Goal: Transaction & Acquisition: Purchase product/service

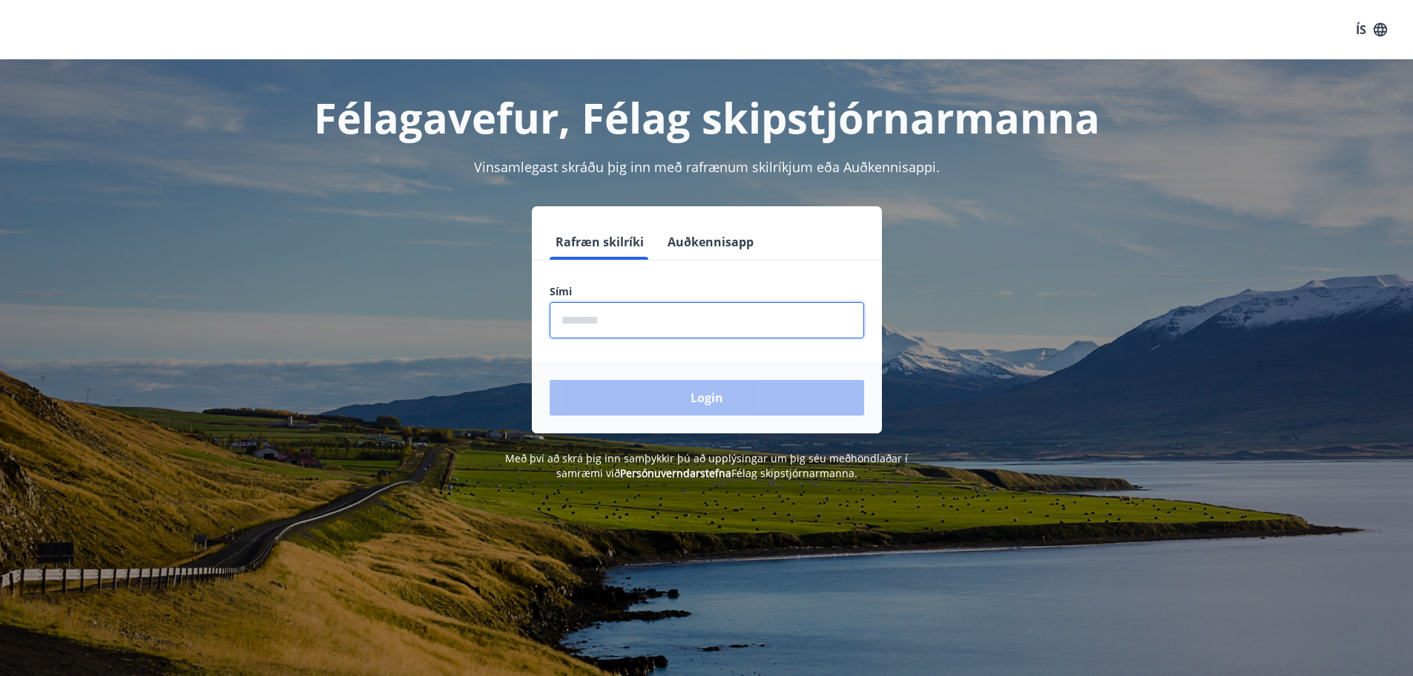
click at [700, 321] on input "phone" at bounding box center [707, 320] width 315 height 36
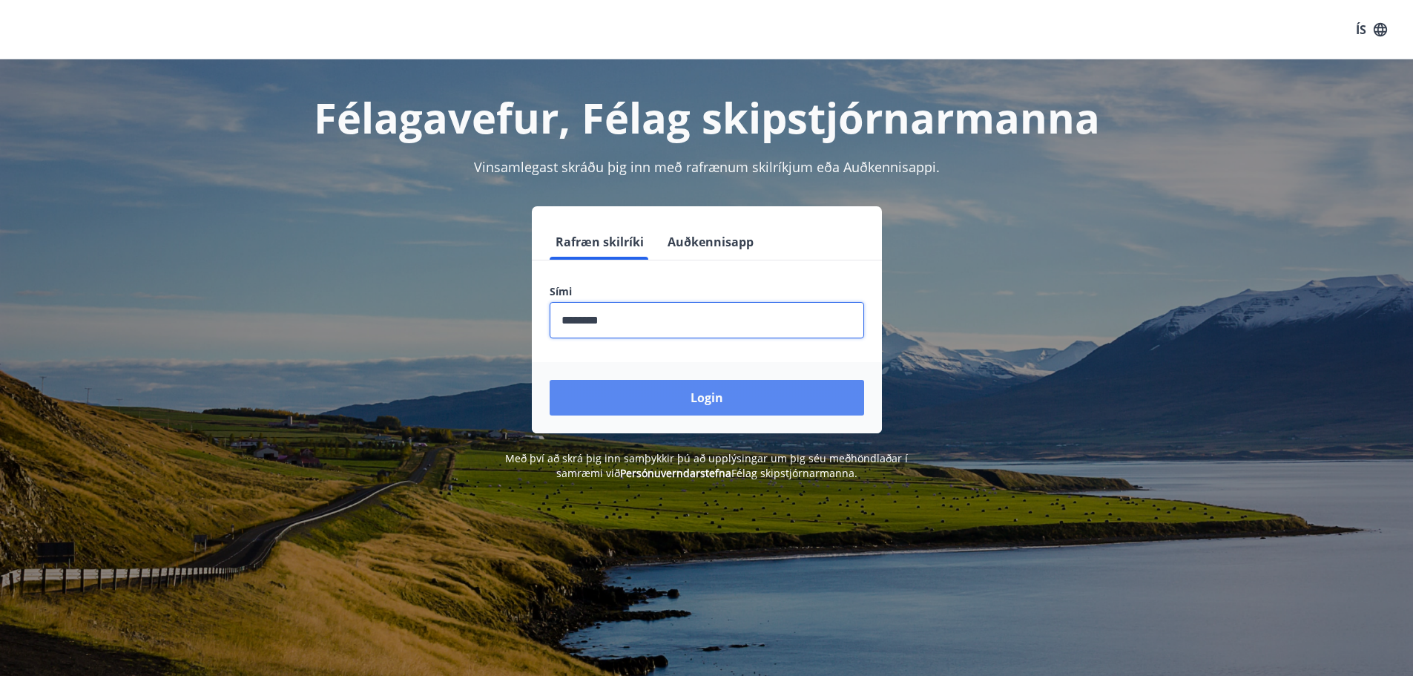
type input "********"
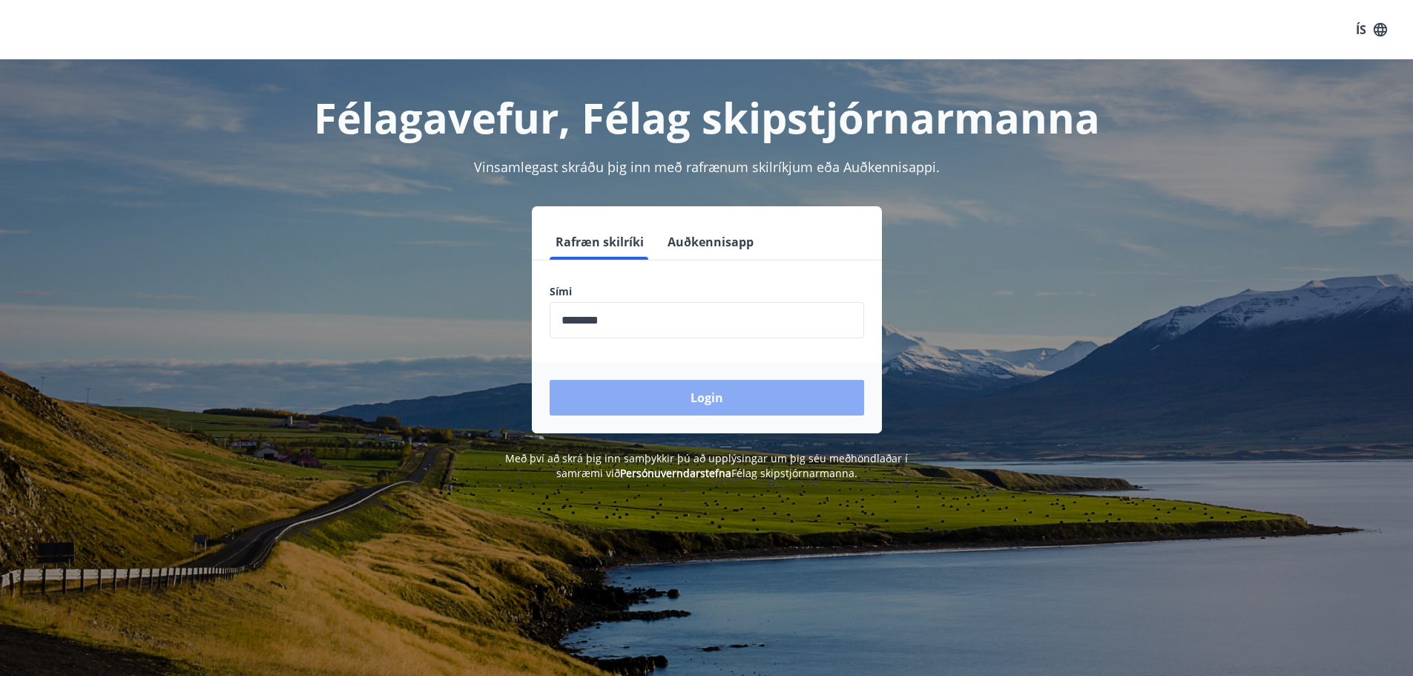
click at [748, 393] on button "Login" at bounding box center [707, 398] width 315 height 36
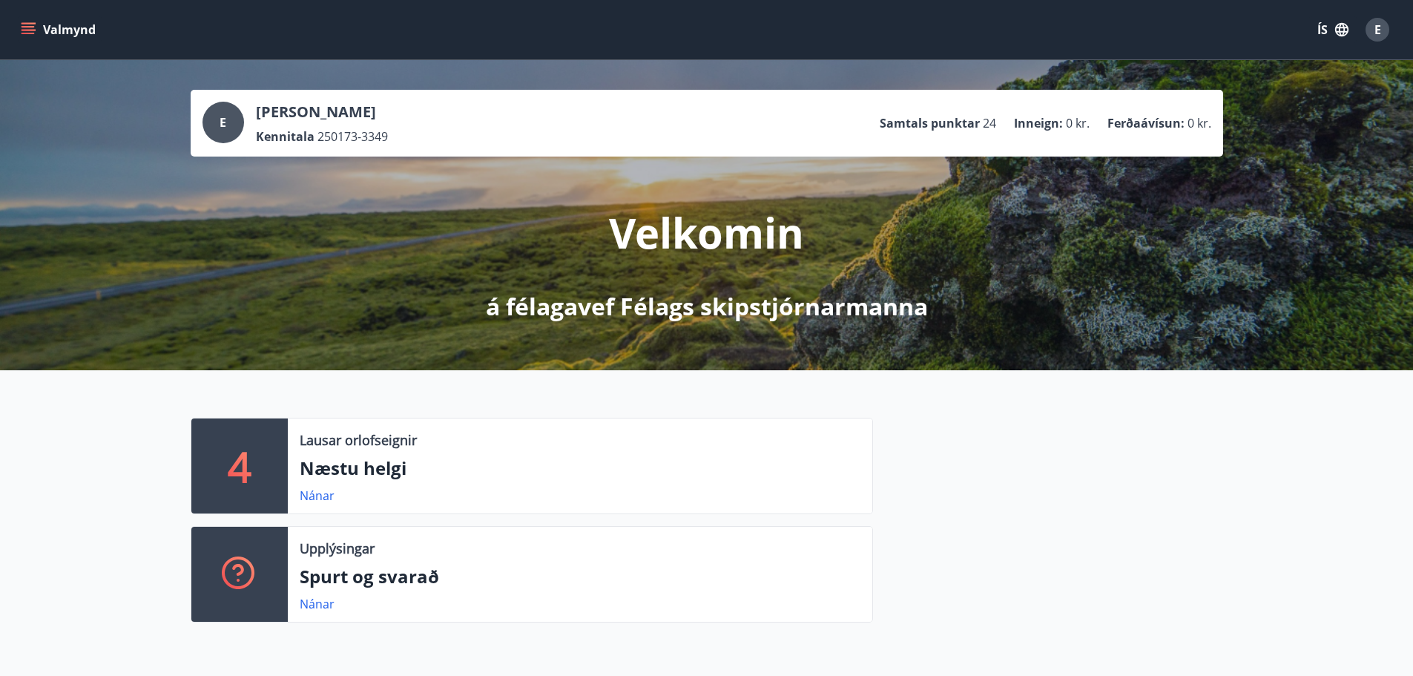
click at [30, 27] on icon "menu" at bounding box center [28, 26] width 13 height 1
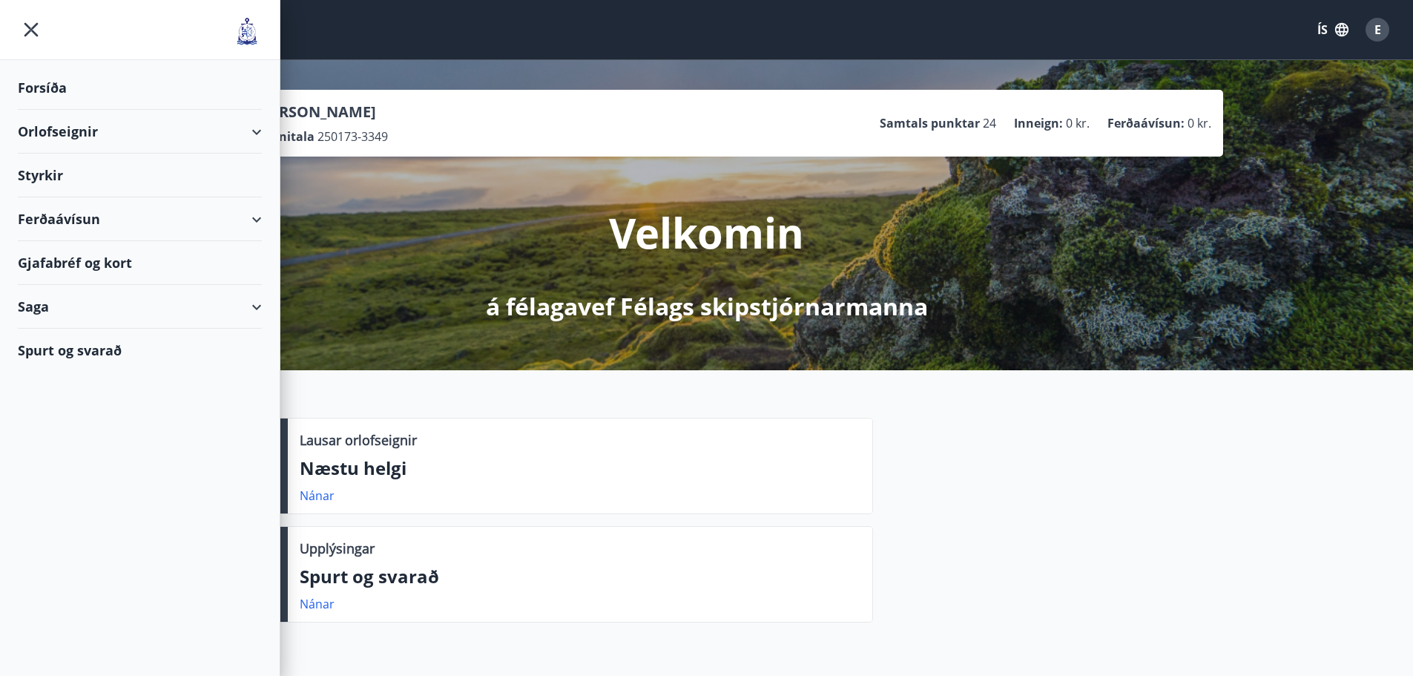
click at [64, 226] on div "Ferðaávísun" at bounding box center [140, 219] width 244 height 44
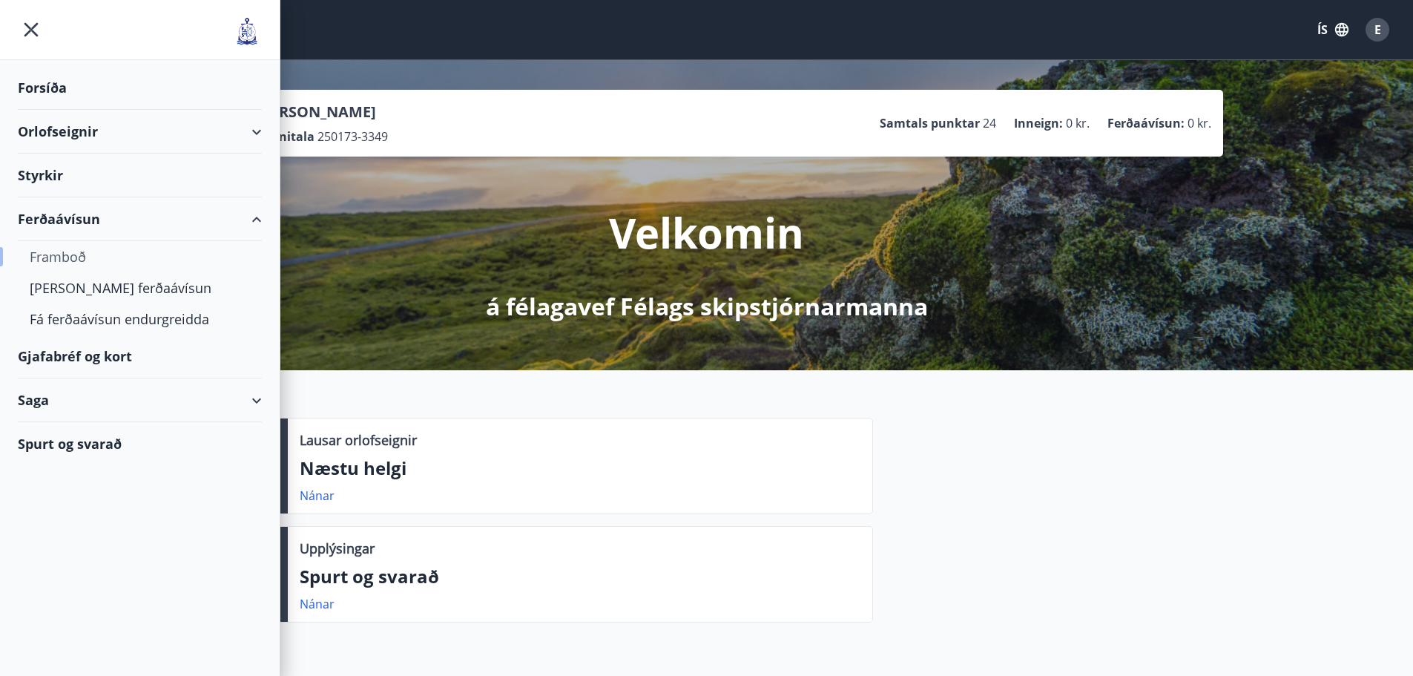
click at [65, 254] on div "Framboð" at bounding box center [140, 256] width 220 height 31
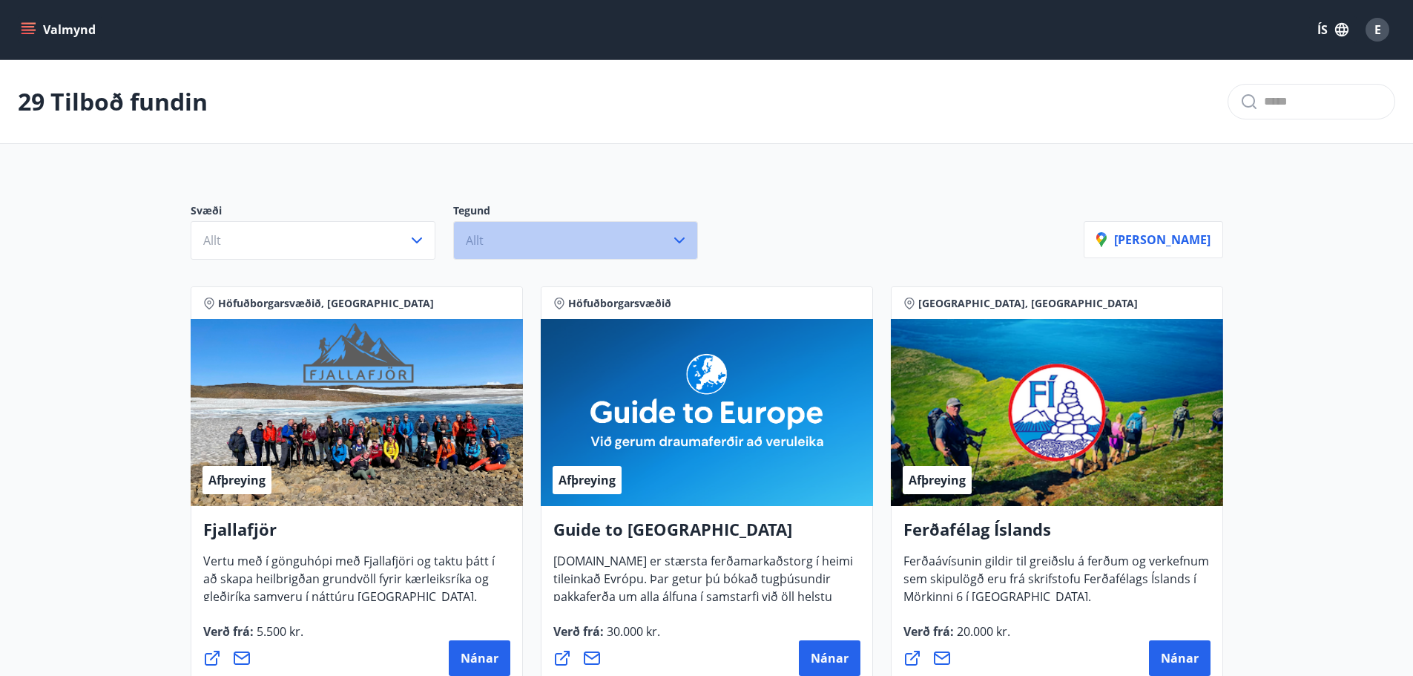
click at [513, 234] on button "Allt" at bounding box center [575, 240] width 245 height 39
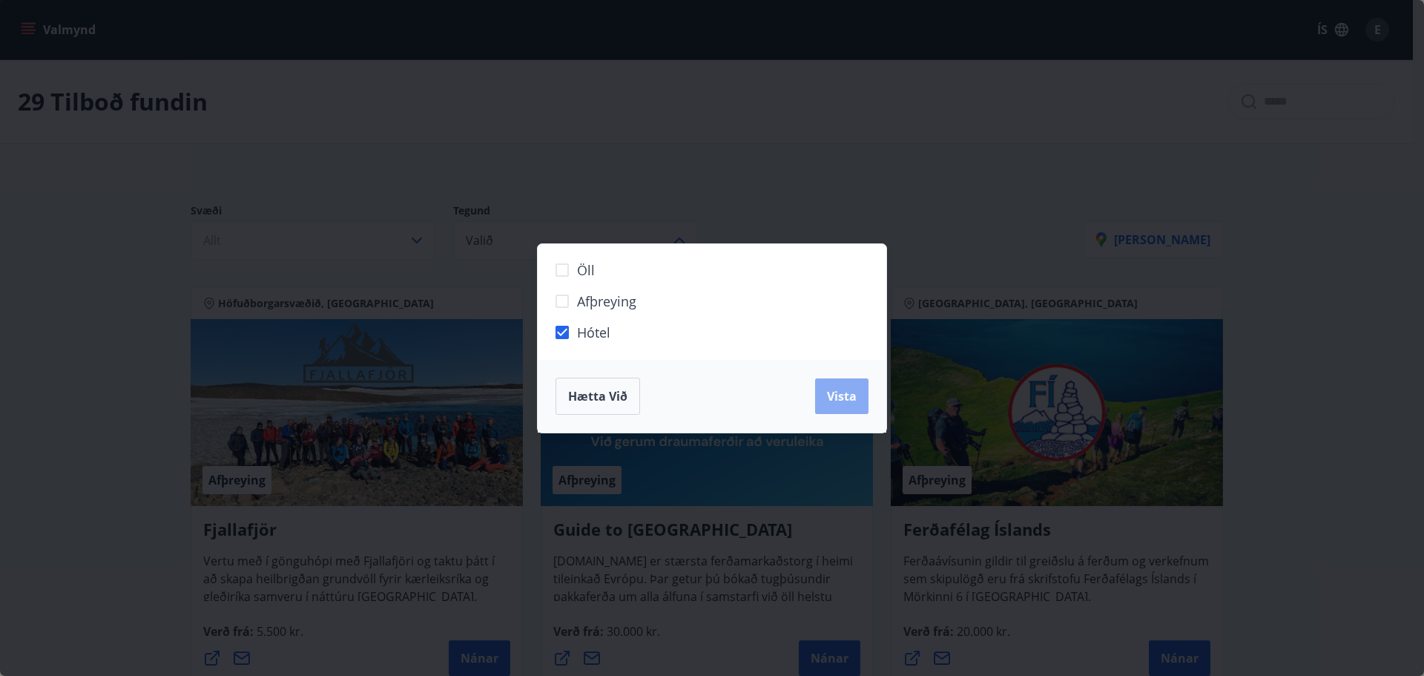
click at [847, 392] on span "Vista" at bounding box center [842, 396] width 30 height 16
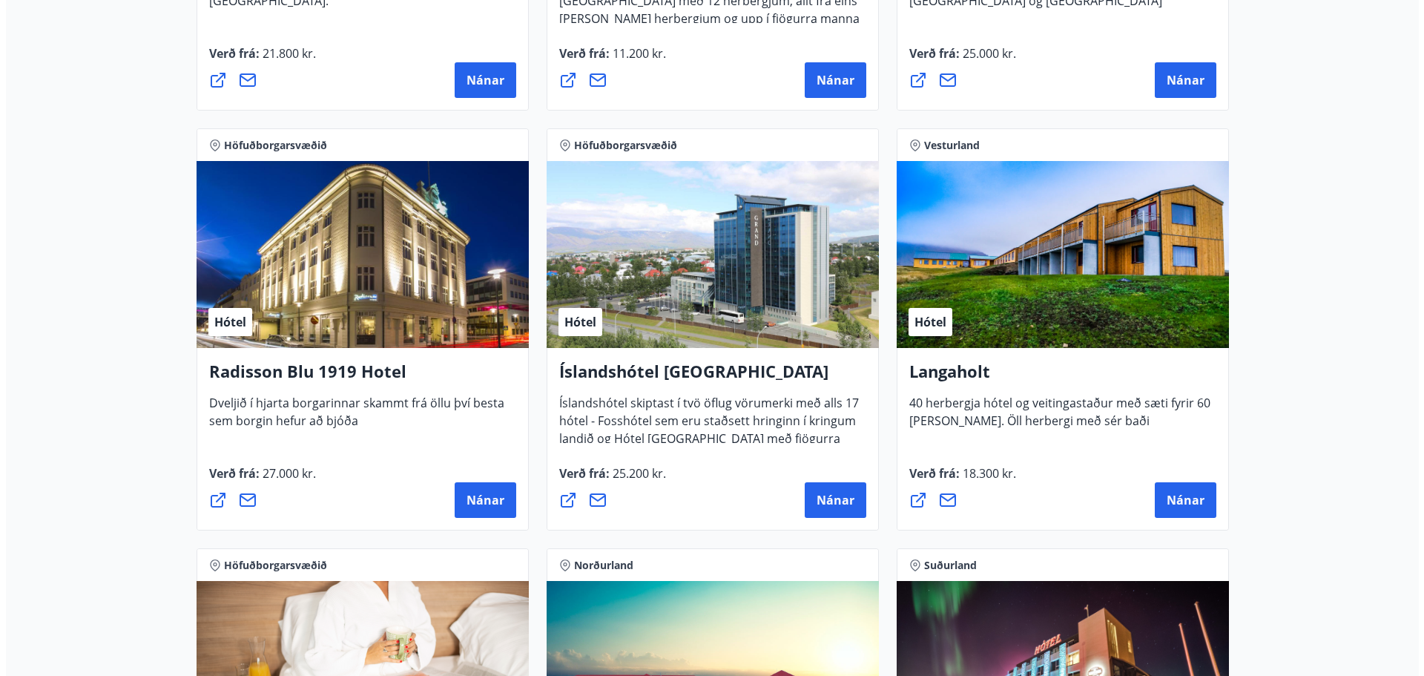
scroll to position [2300, 0]
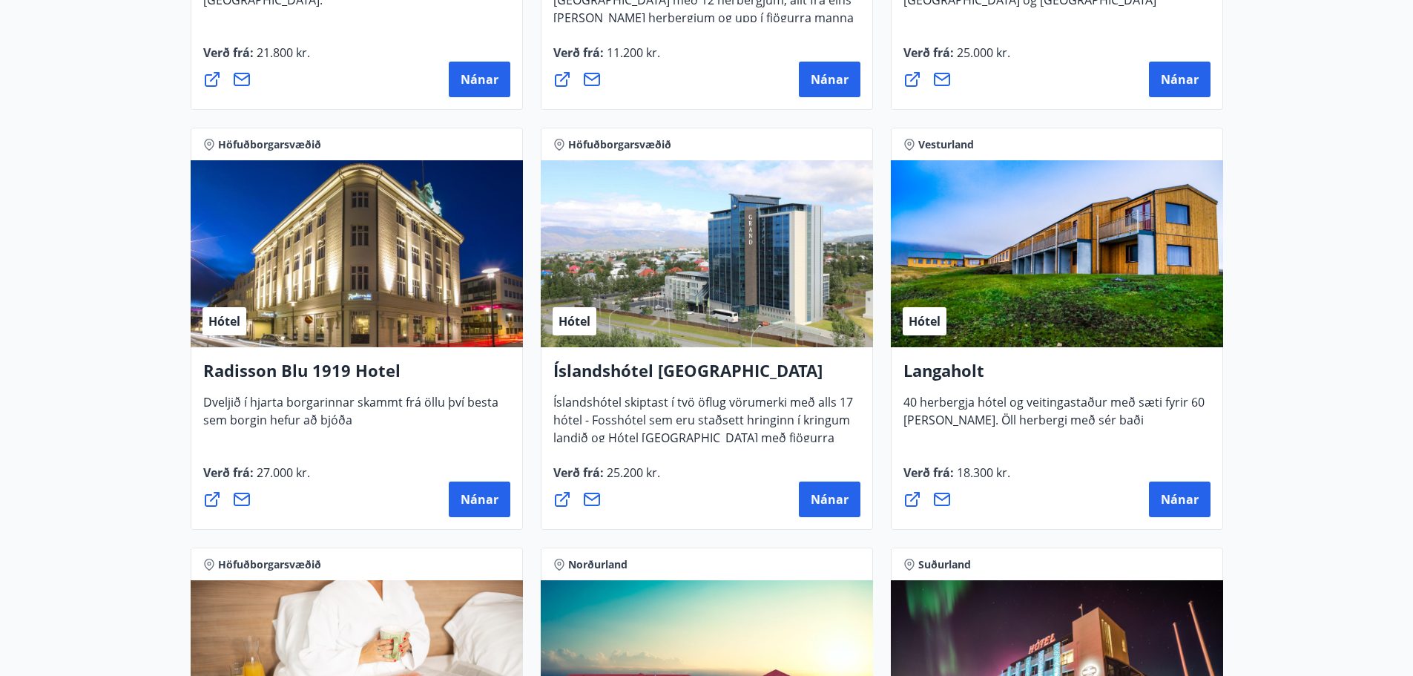
click at [244, 502] on icon at bounding box center [242, 499] width 18 height 18
click at [243, 499] on icon at bounding box center [242, 499] width 16 height 13
click at [344, 493] on div "Nánar" at bounding box center [356, 499] width 307 height 36
click at [466, 496] on span "Nánar" at bounding box center [480, 499] width 38 height 16
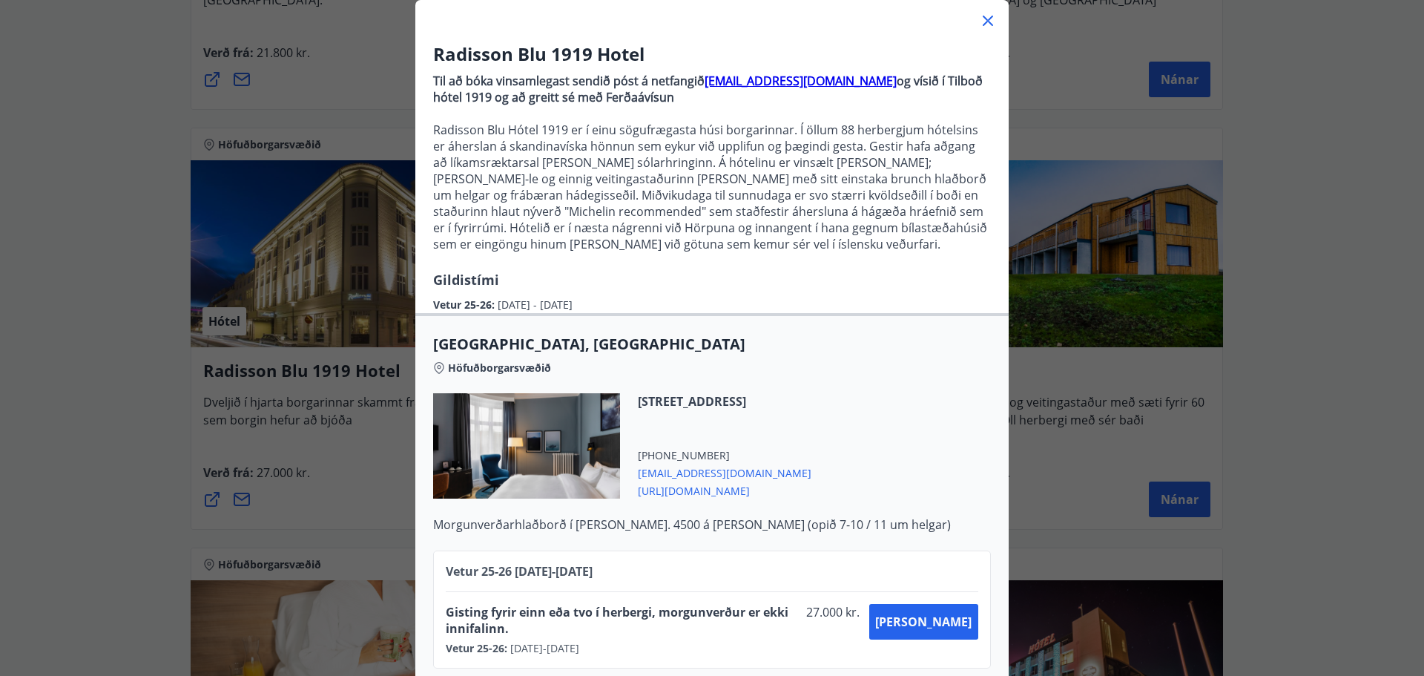
scroll to position [111, 0]
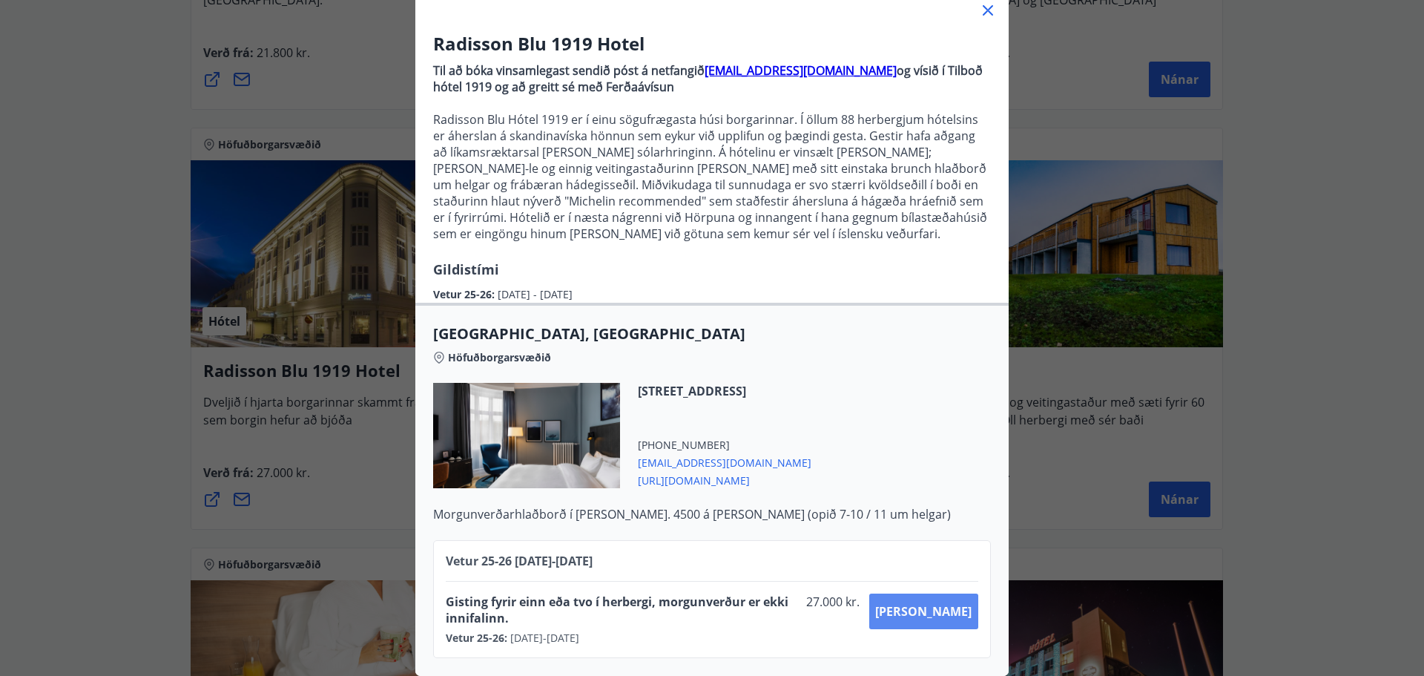
click at [956, 604] on span "[PERSON_NAME]" at bounding box center [923, 611] width 96 height 16
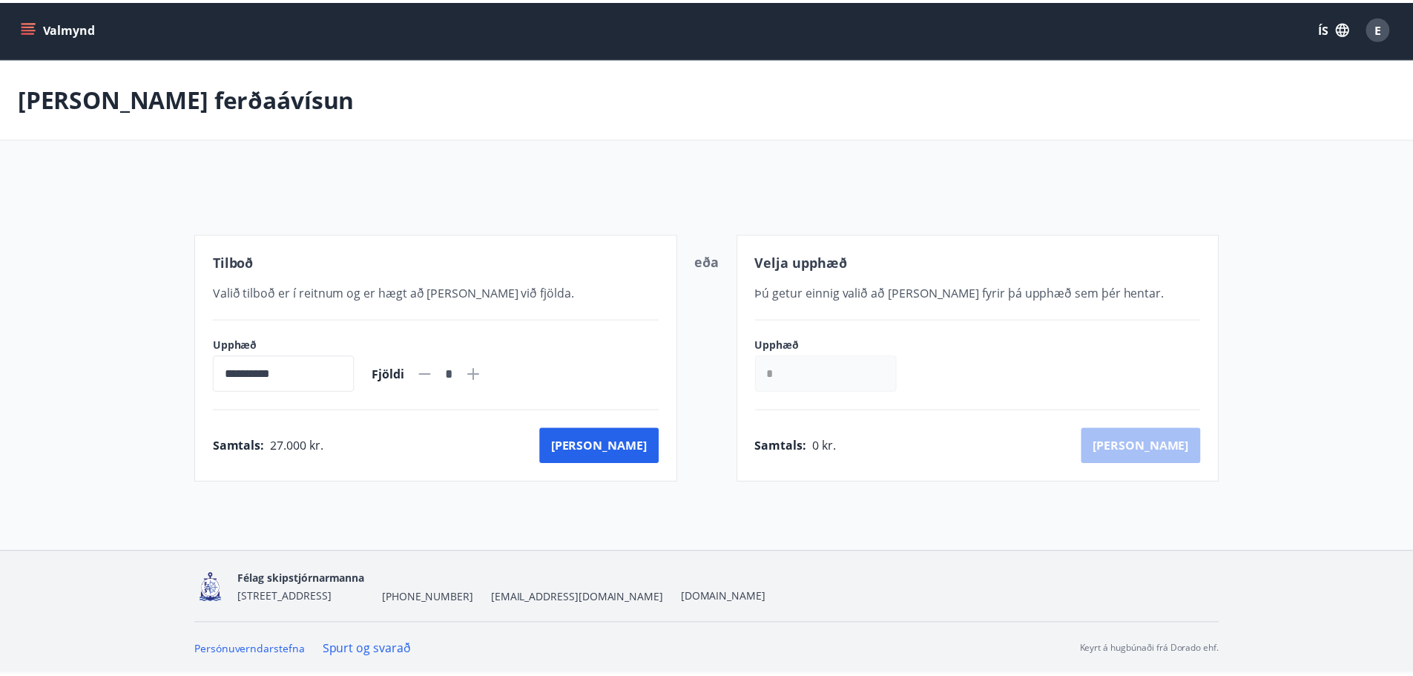
scroll to position [2, 0]
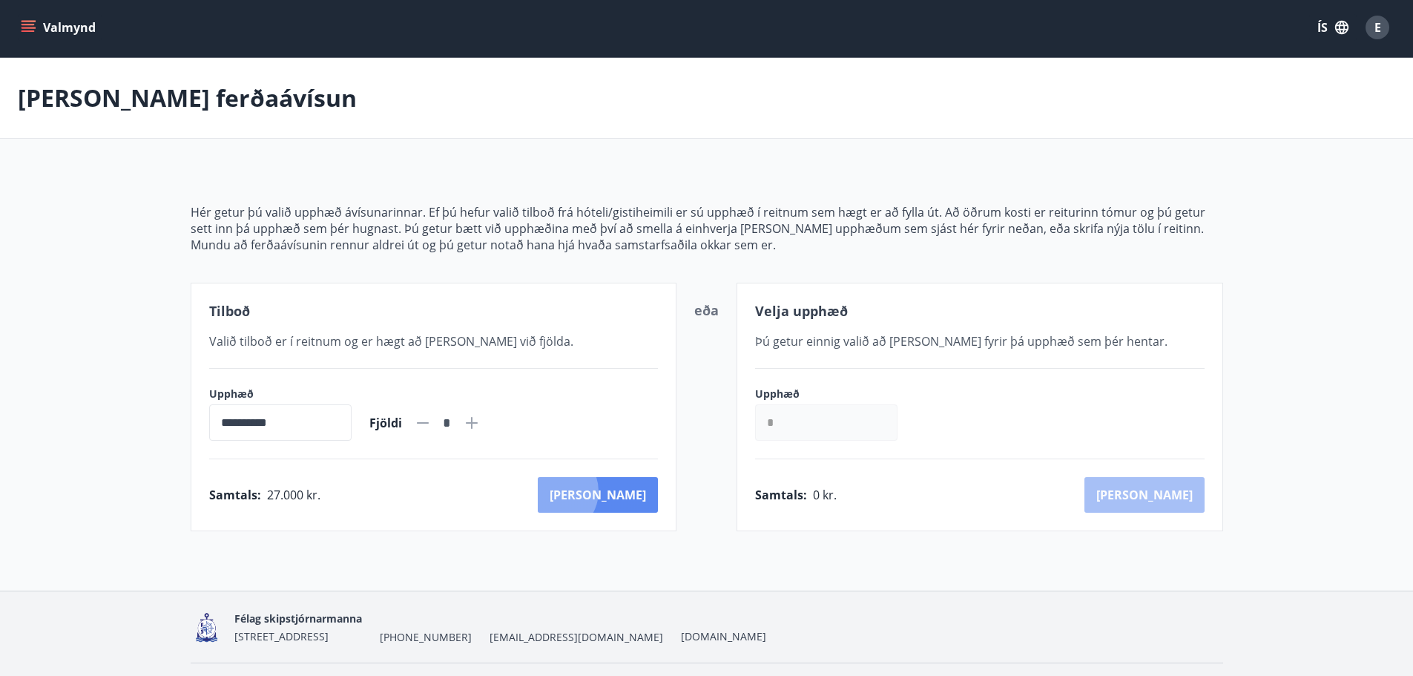
click at [619, 491] on button "[PERSON_NAME]" at bounding box center [598, 495] width 120 height 36
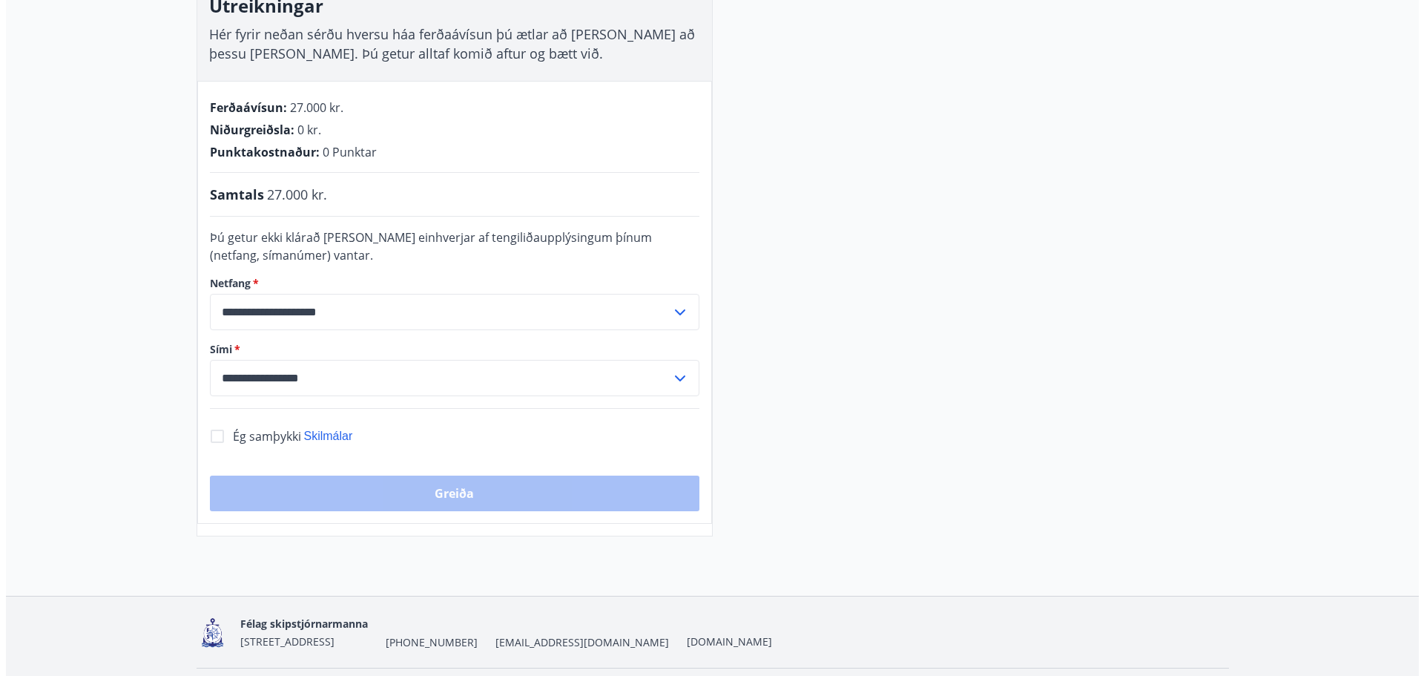
scroll to position [299, 0]
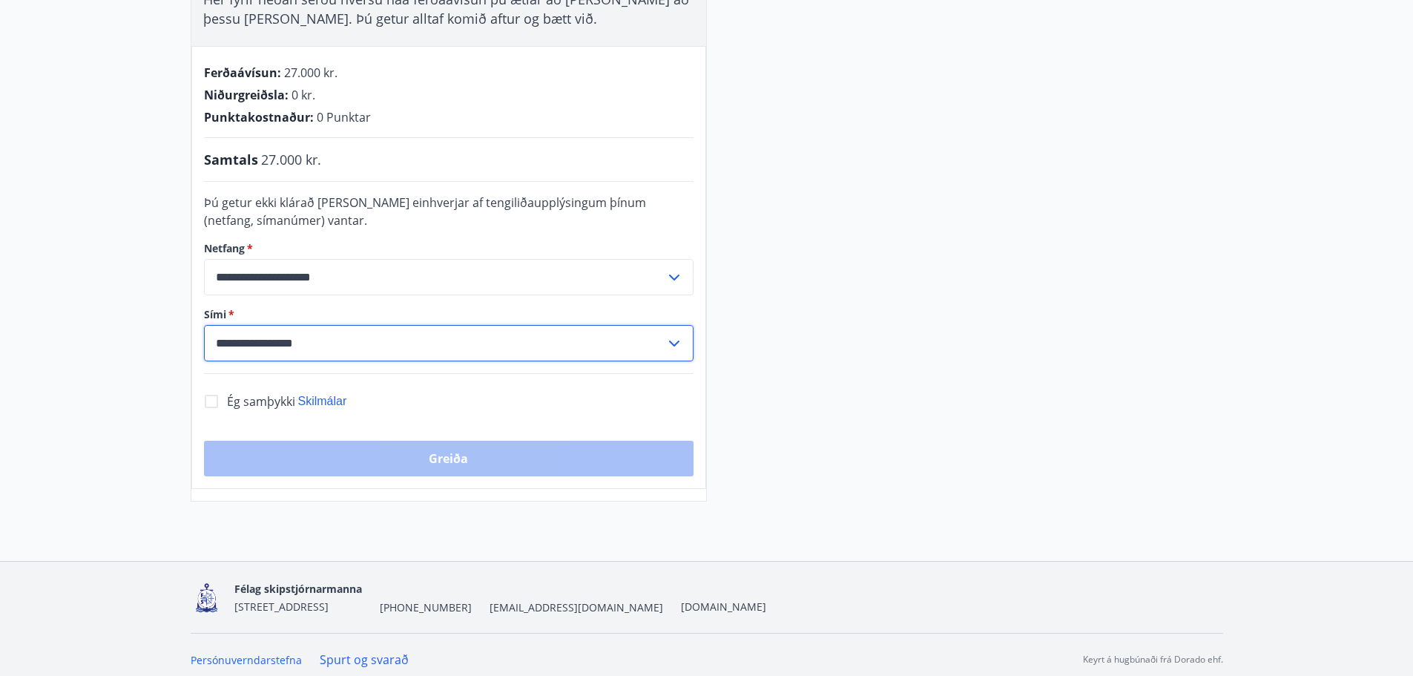
click at [449, 353] on input "**********" at bounding box center [434, 343] width 461 height 36
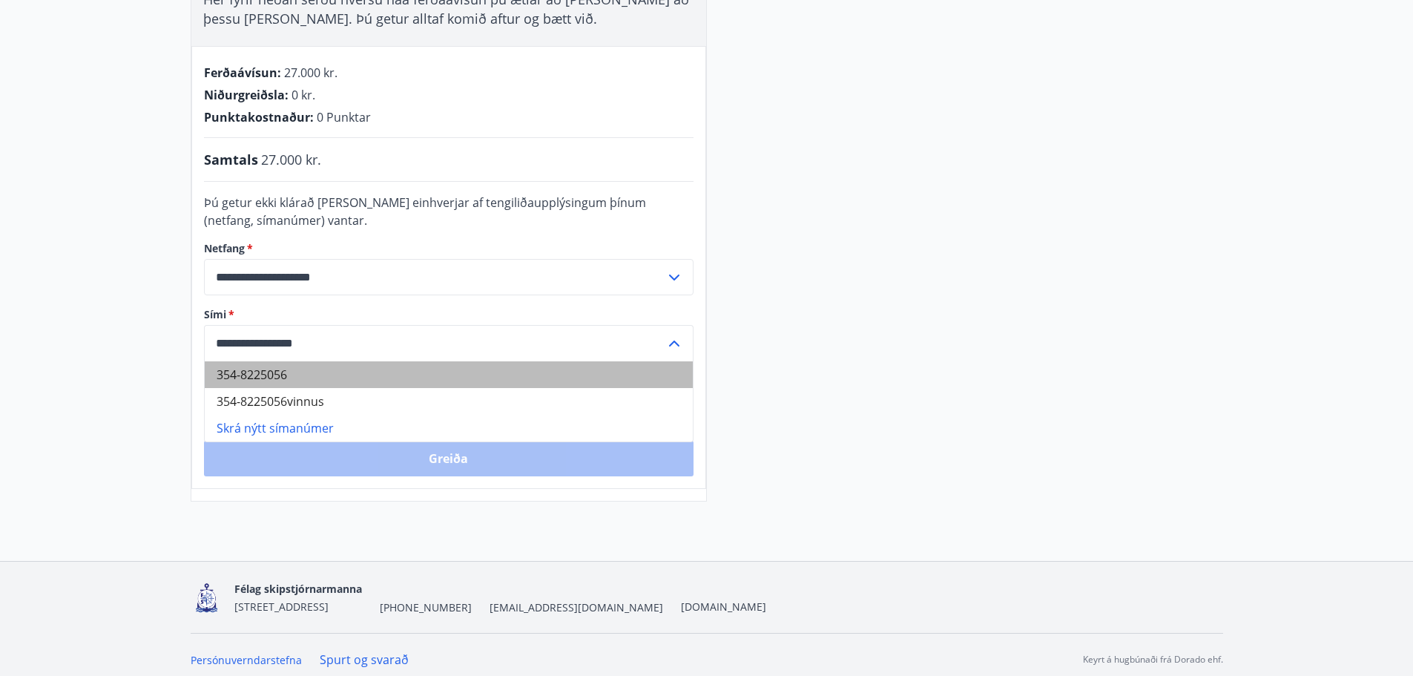
click at [283, 378] on li "354-8225056" at bounding box center [449, 374] width 488 height 27
type input "**********"
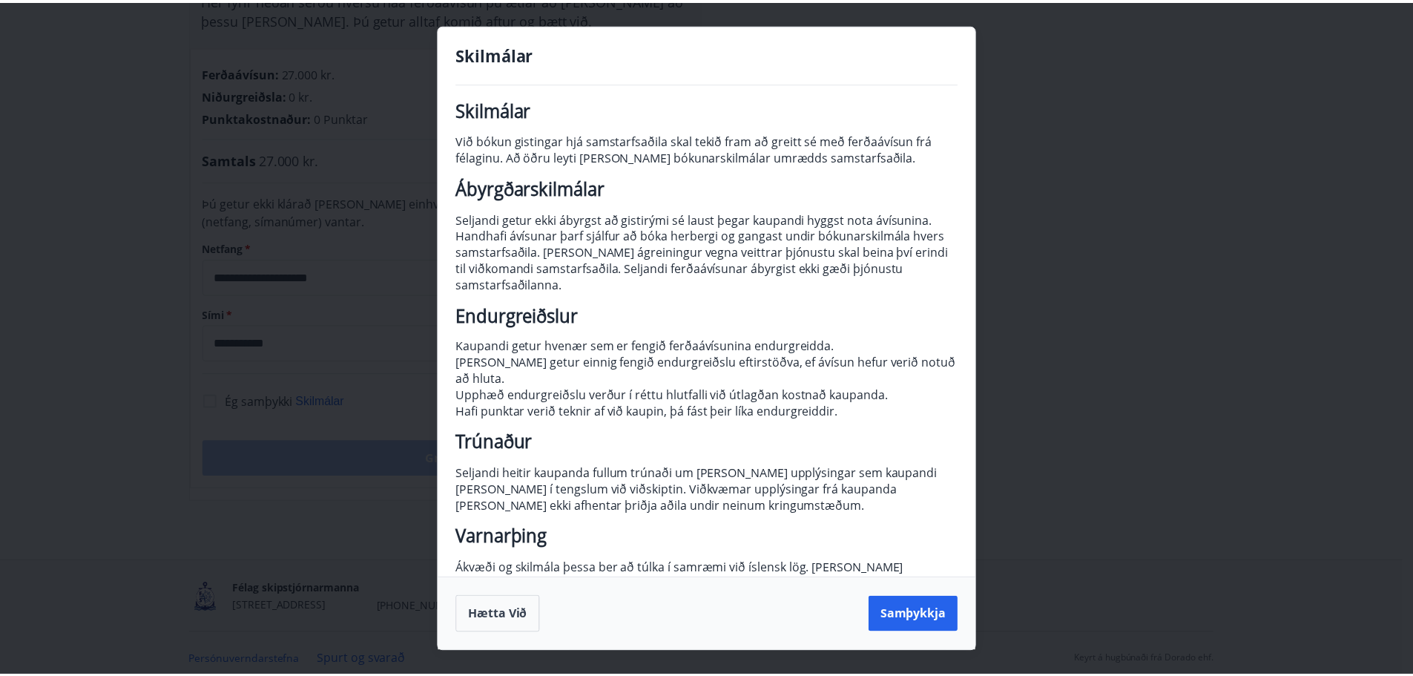
scroll to position [0, 0]
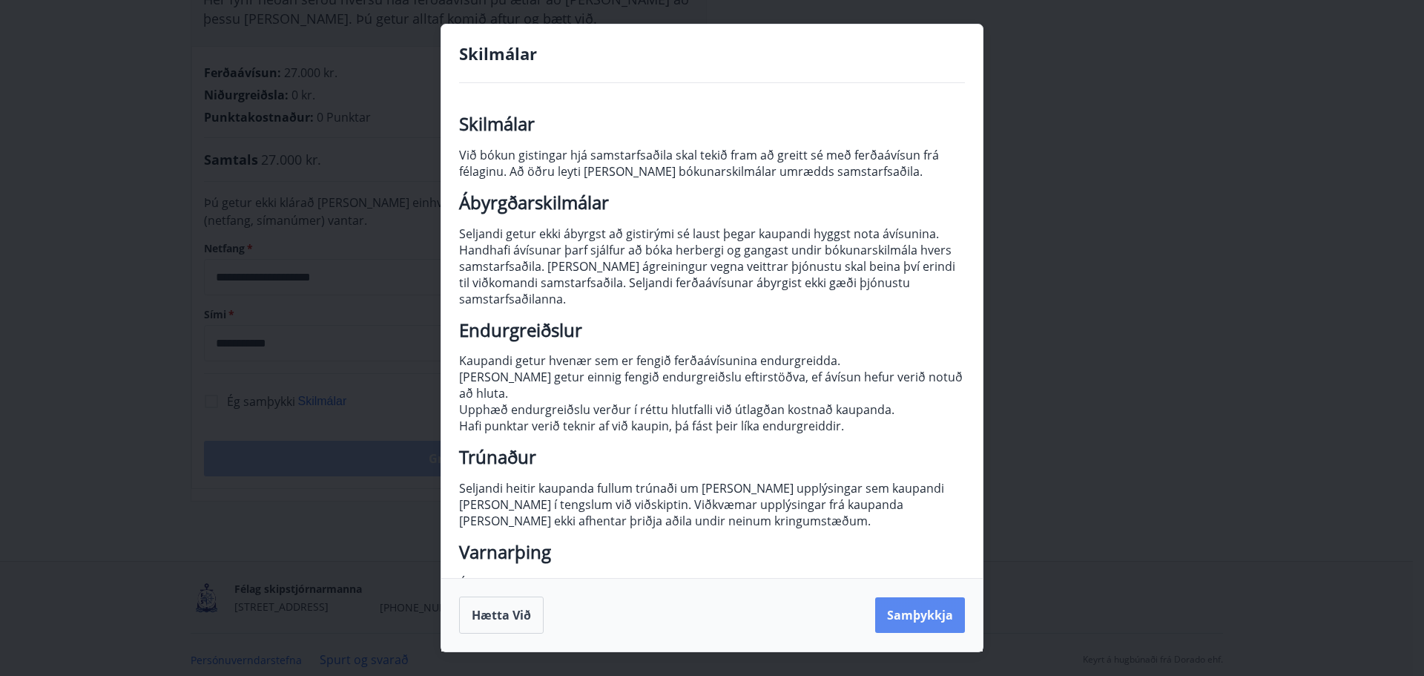
click at [906, 611] on button "Samþykkja" at bounding box center [920, 615] width 90 height 36
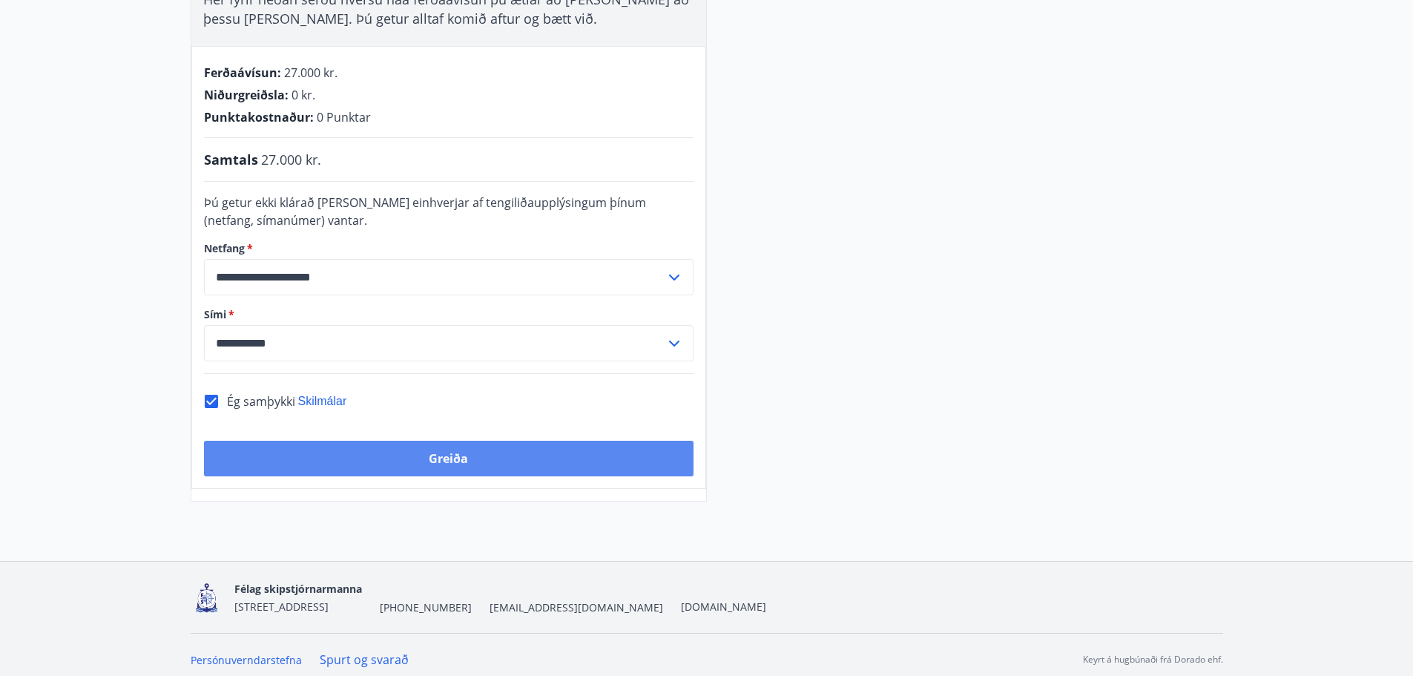
click at [490, 457] on button "Greiða" at bounding box center [449, 459] width 490 height 36
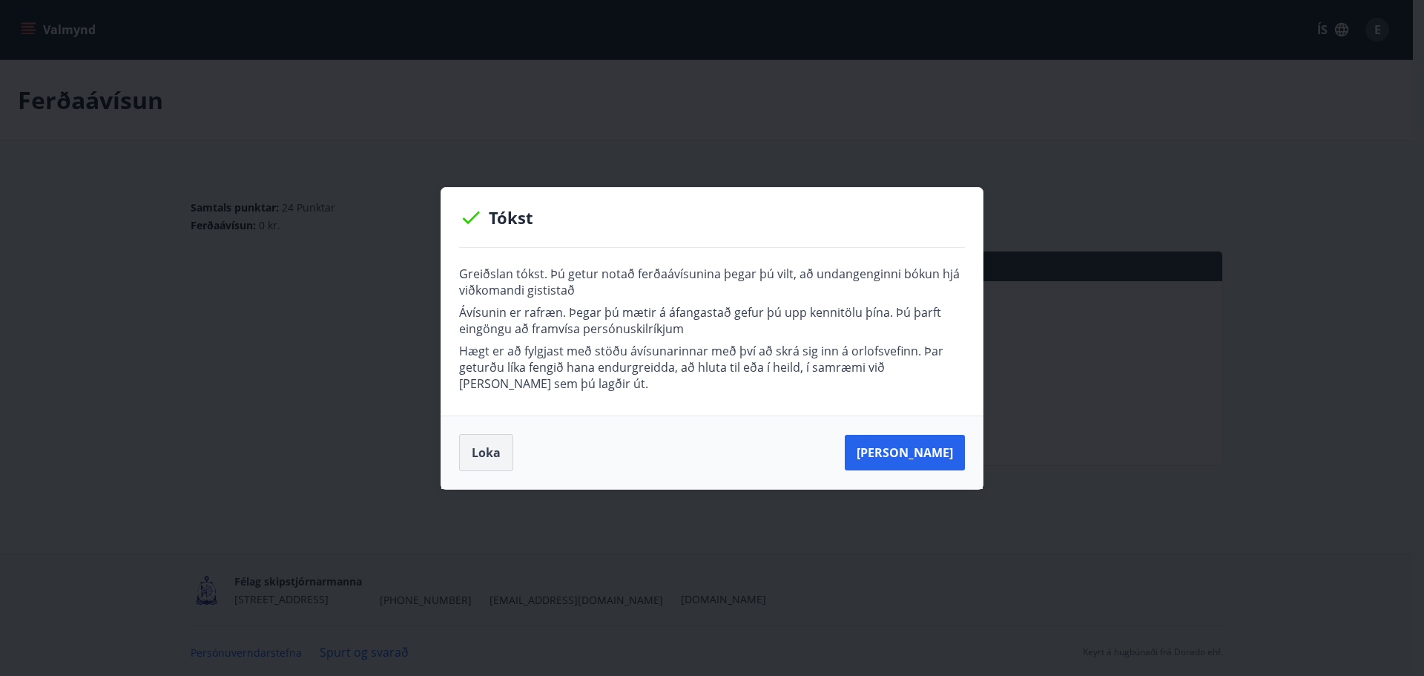
click at [487, 450] on button "Loka" at bounding box center [486, 452] width 54 height 37
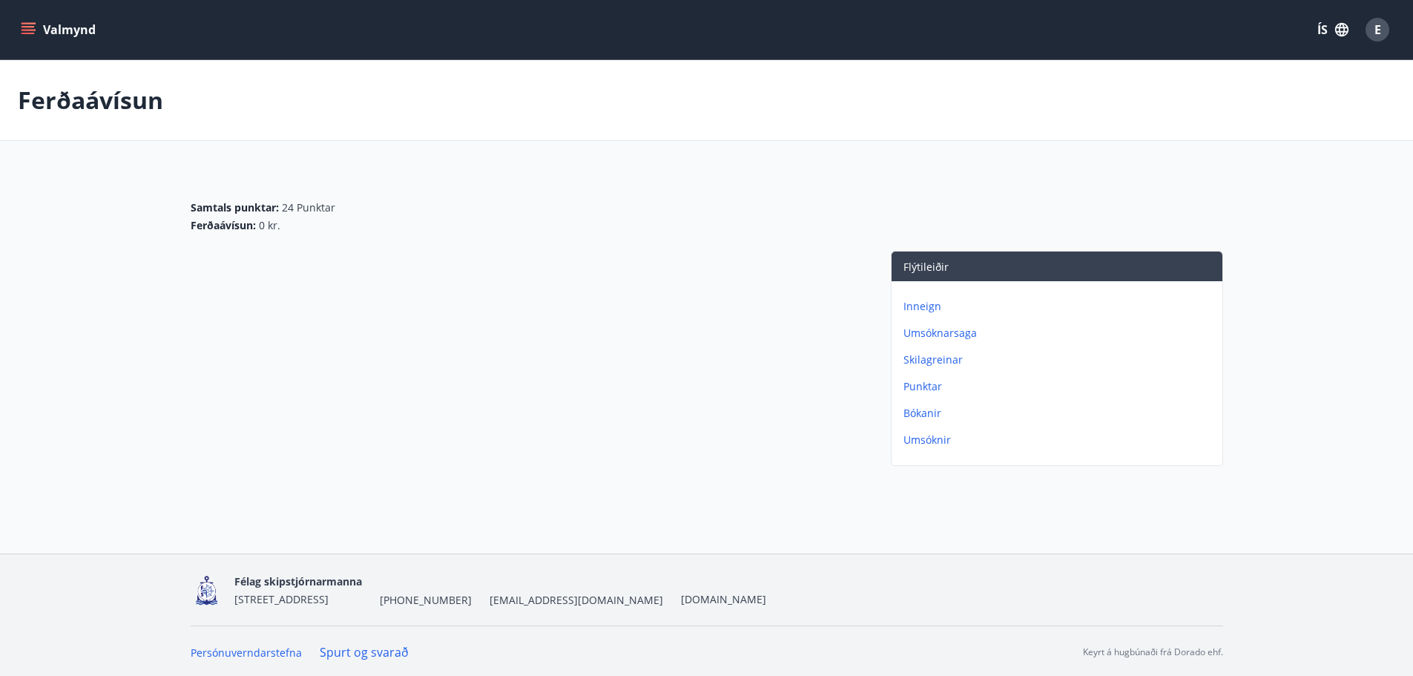
click at [915, 415] on p "Bókanir" at bounding box center [1060, 413] width 313 height 15
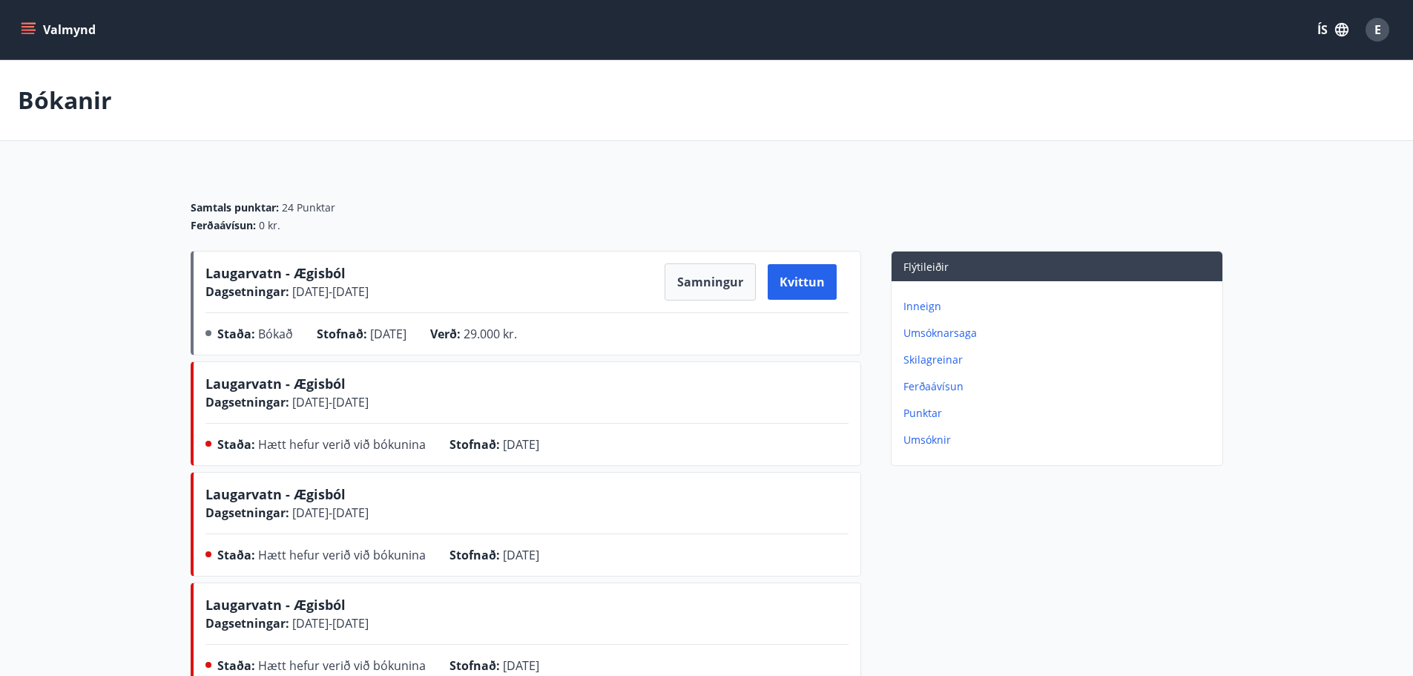
click at [32, 30] on icon "menu" at bounding box center [30, 29] width 16 height 1
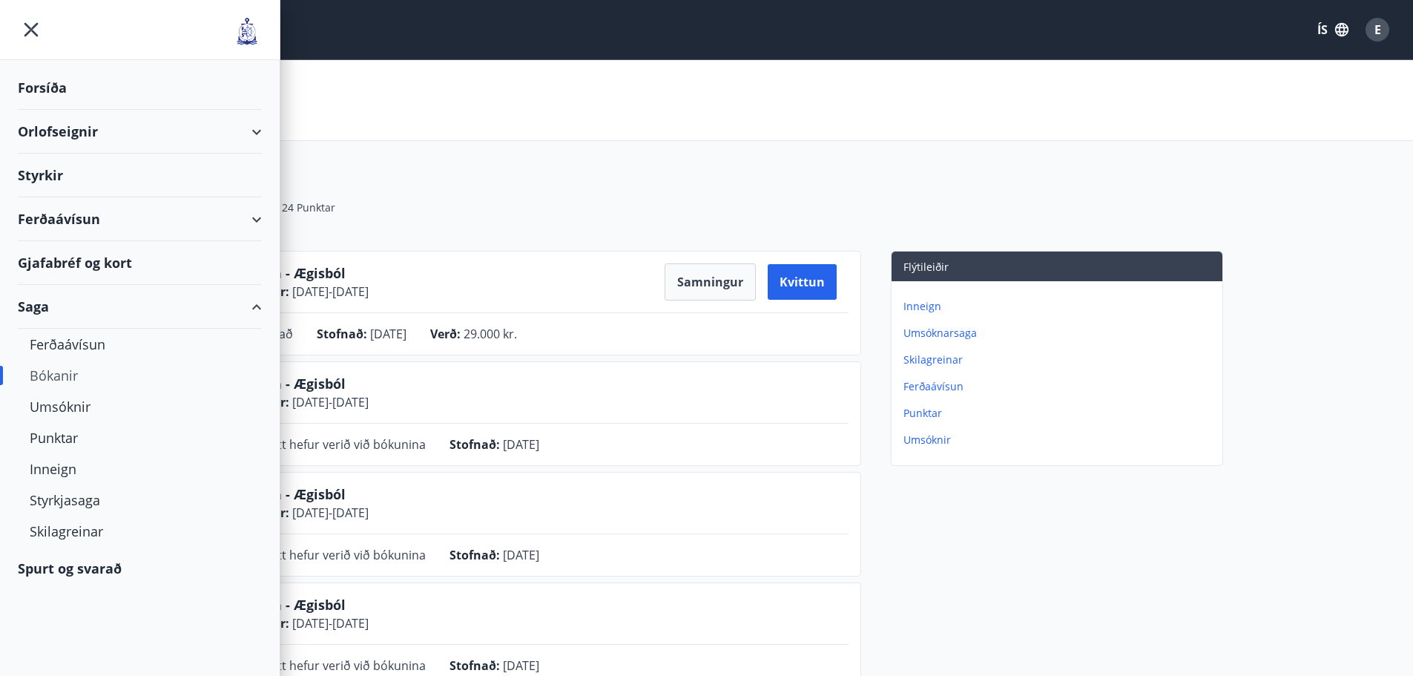
click at [54, 219] on div "Ferðaávísun" at bounding box center [140, 219] width 244 height 44
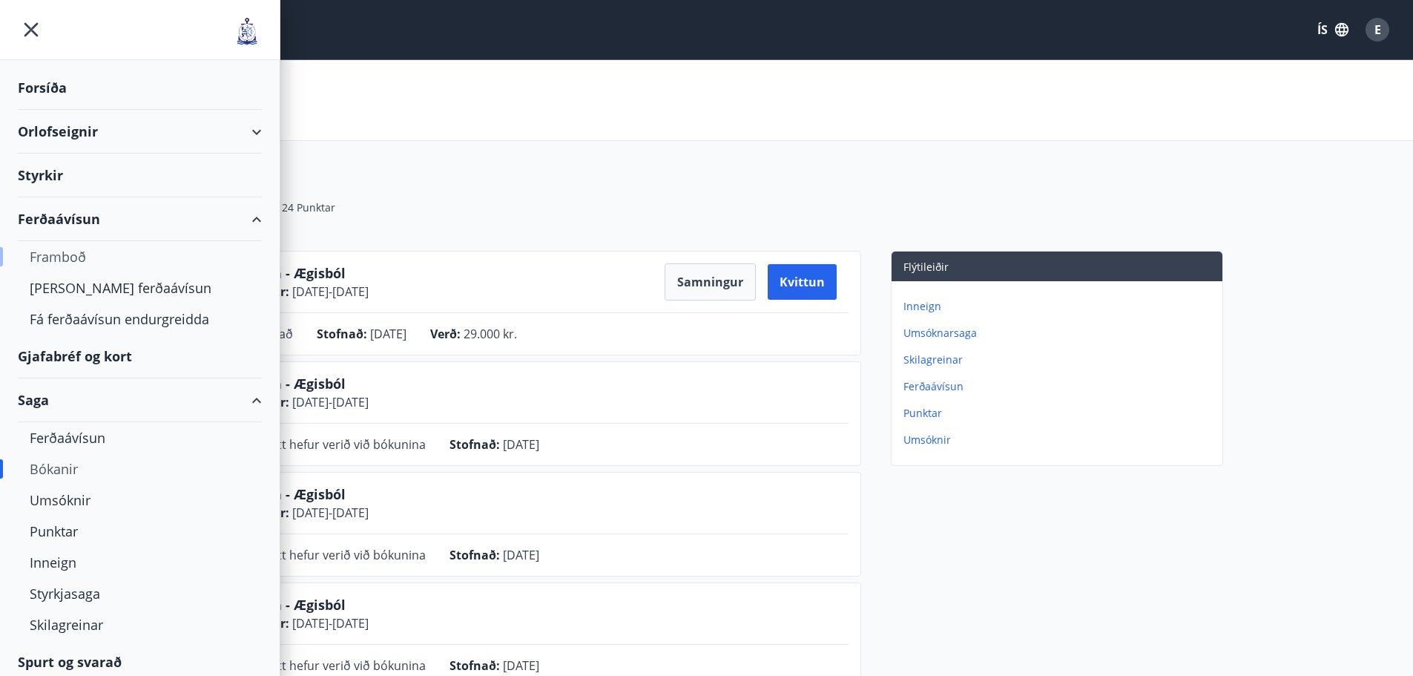
click at [58, 257] on div "Framboð" at bounding box center [140, 256] width 220 height 31
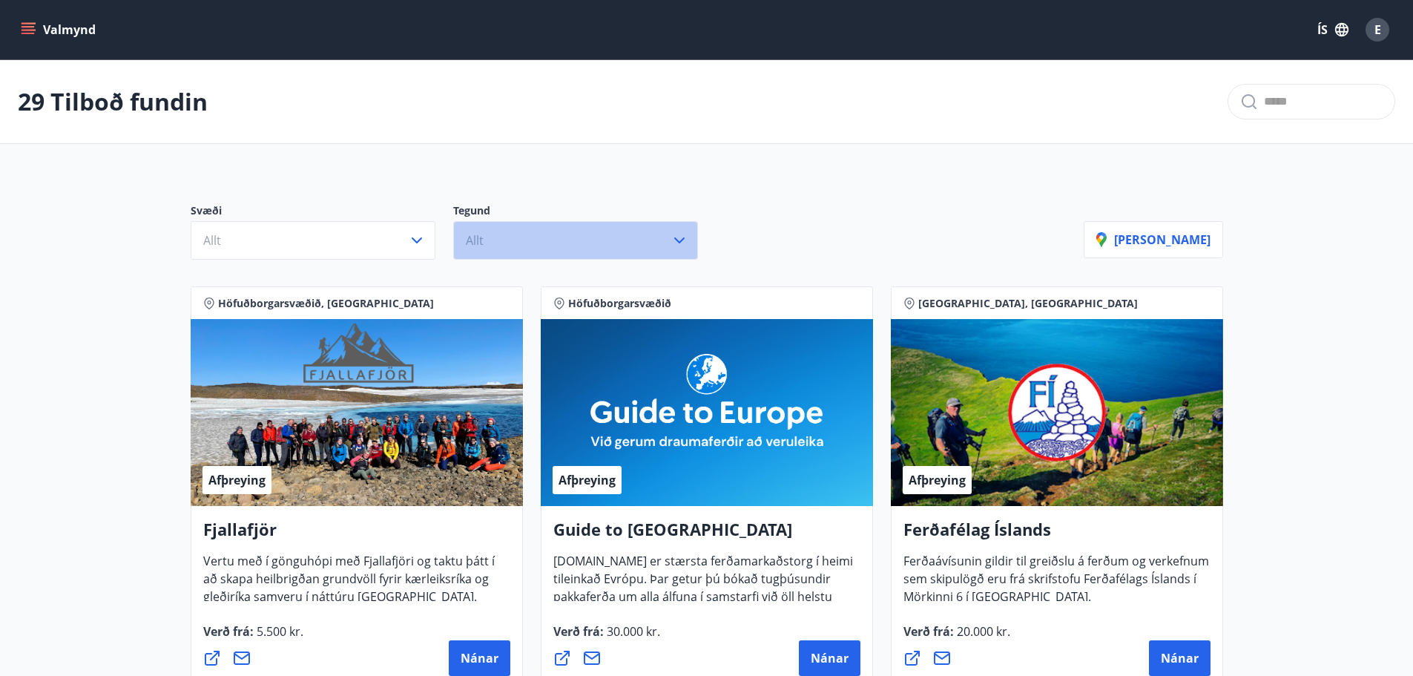
click at [513, 241] on button "Allt" at bounding box center [575, 240] width 245 height 39
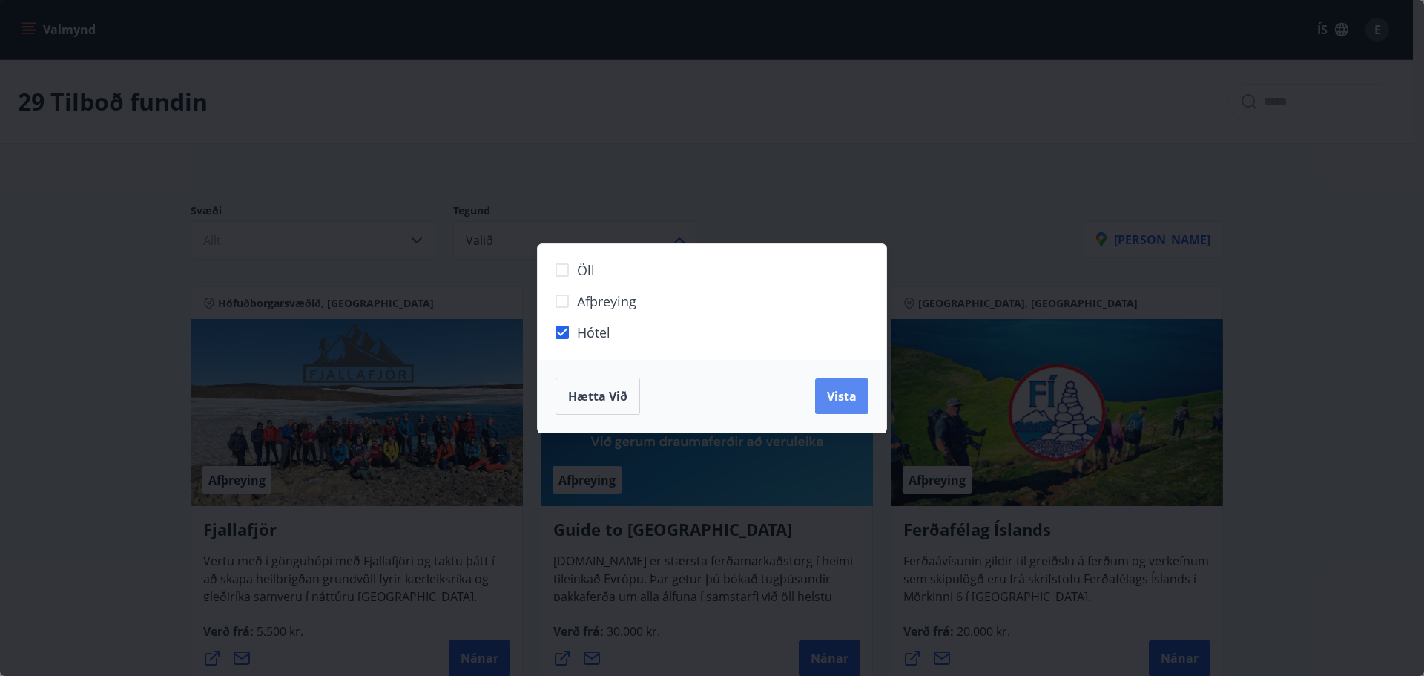
click at [850, 397] on span "Vista" at bounding box center [842, 396] width 30 height 16
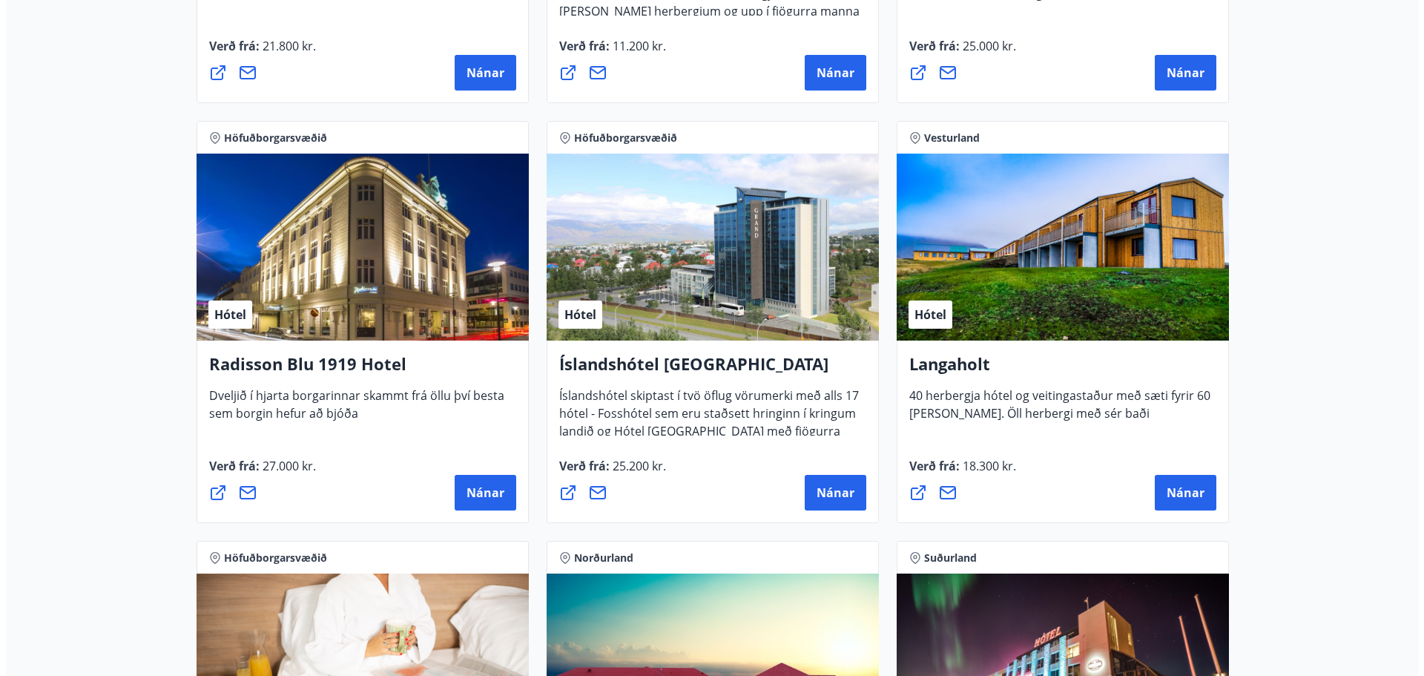
scroll to position [2300, 0]
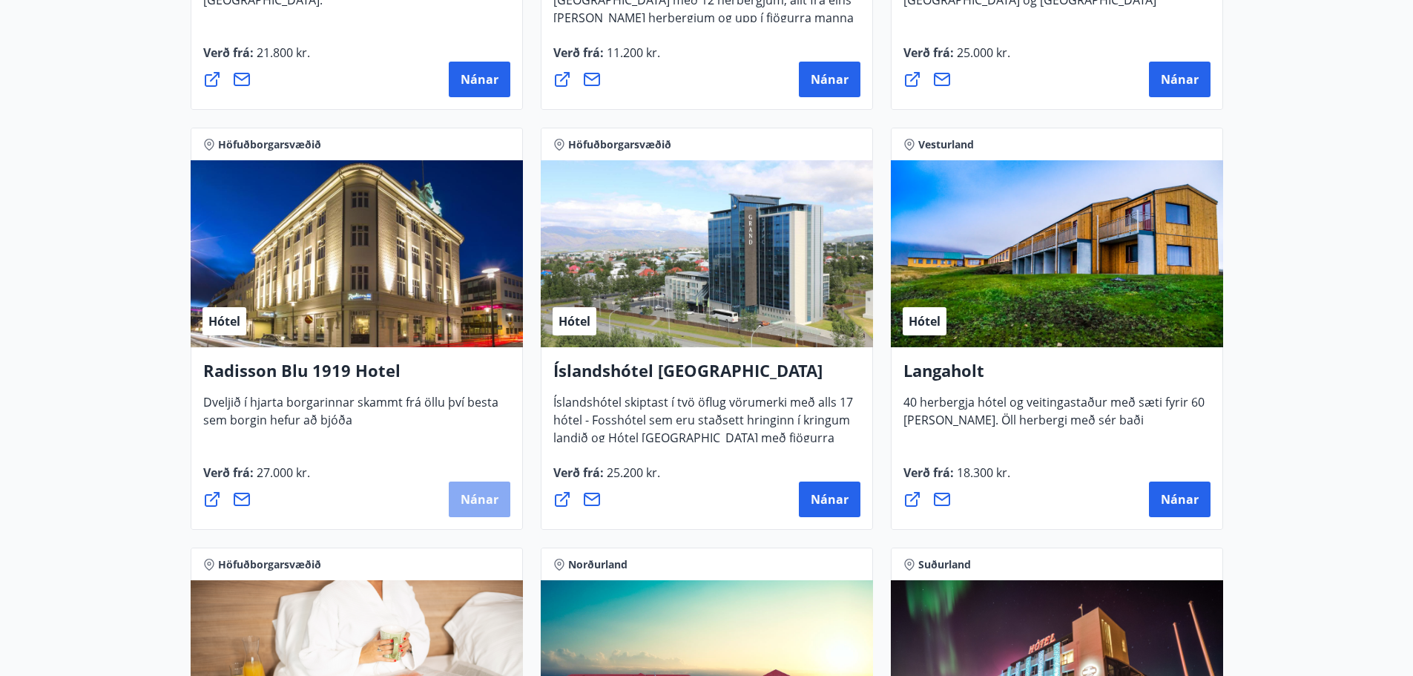
click at [461, 504] on span "Nánar" at bounding box center [480, 499] width 38 height 16
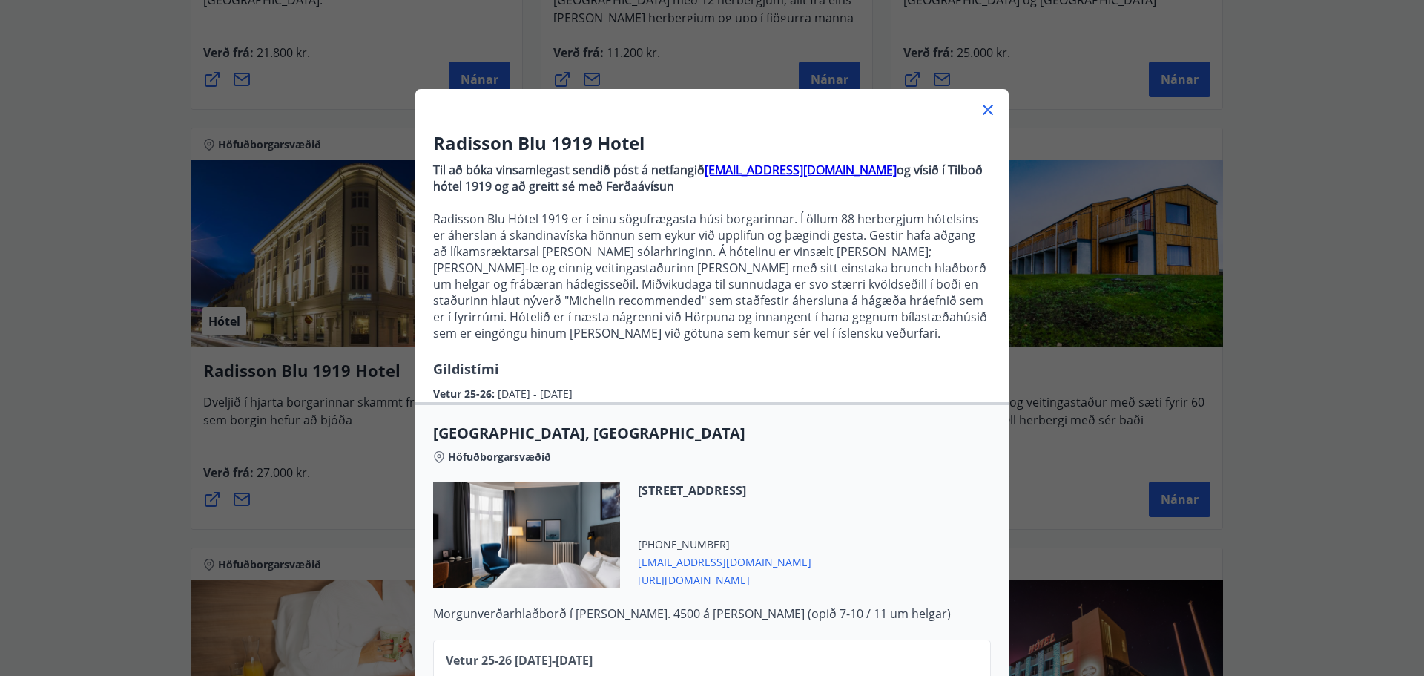
drag, startPoint x: 818, startPoint y: 564, endPoint x: 631, endPoint y: 565, distance: 187.7
click at [631, 565] on div "[STREET_ADDRESS] [PHONE_NUMBER] [EMAIL_ADDRESS][DOMAIN_NAME] [URL][DOMAIN_NAME]" at bounding box center [715, 534] width 191 height 105
copy span "[EMAIL_ADDRESS][DOMAIN_NAME]"
drag, startPoint x: 714, startPoint y: 186, endPoint x: 431, endPoint y: 171, distance: 283.1
click at [433, 171] on p "Til að bóka vinsamlegast sendið póst á netfangið [EMAIL_ADDRESS][DOMAIN_NAME] o…" at bounding box center [712, 178] width 558 height 33
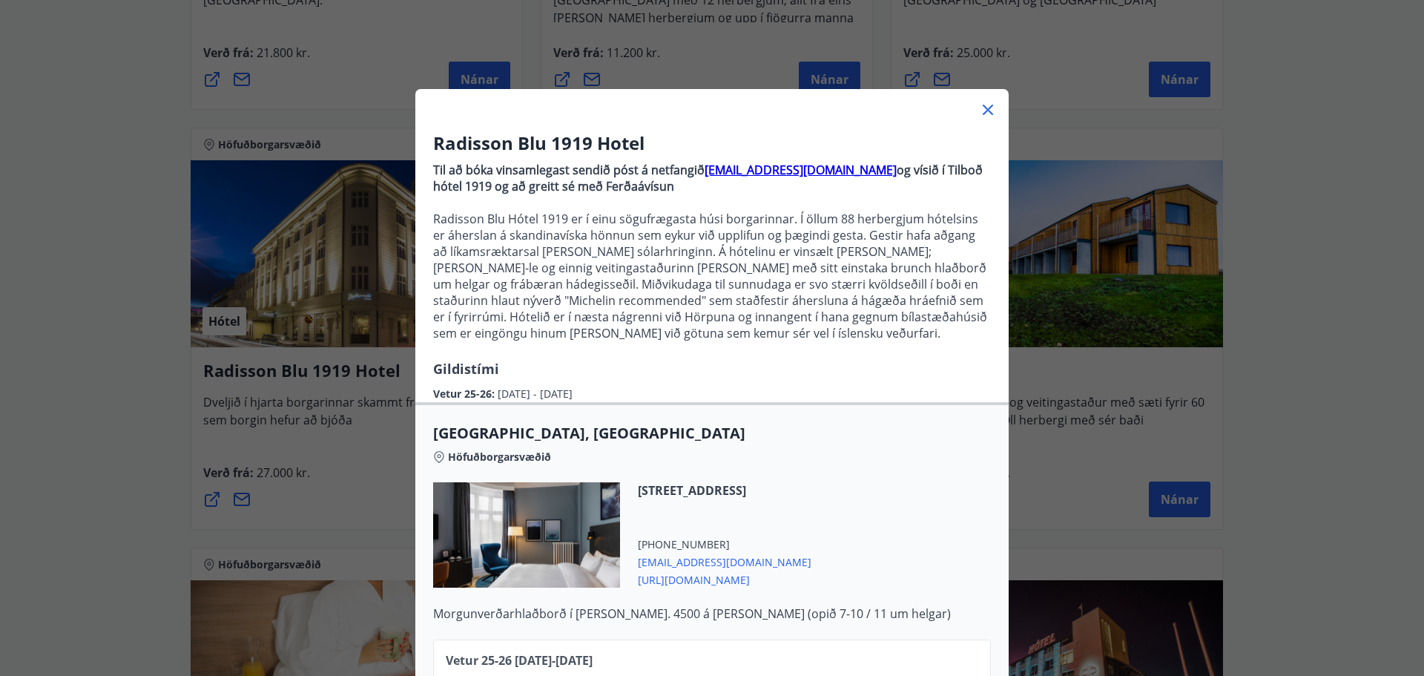
click at [709, 188] on p "Til að bóka vinsamlegast sendið póst á netfangið [EMAIL_ADDRESS][DOMAIN_NAME] o…" at bounding box center [712, 178] width 558 height 33
drag, startPoint x: 709, startPoint y: 188, endPoint x: 424, endPoint y: 170, distance: 286.2
click at [424, 170] on div "Radisson Blu 1919 Hotel Til að bóka vinsamlegast sendið póst á netfangið [EMAIL…" at bounding box center [712, 267] width 594 height 272
copy p "Til að bóka vinsamlegast sendið póst á netfangið [EMAIL_ADDRESS][DOMAIN_NAME] o…"
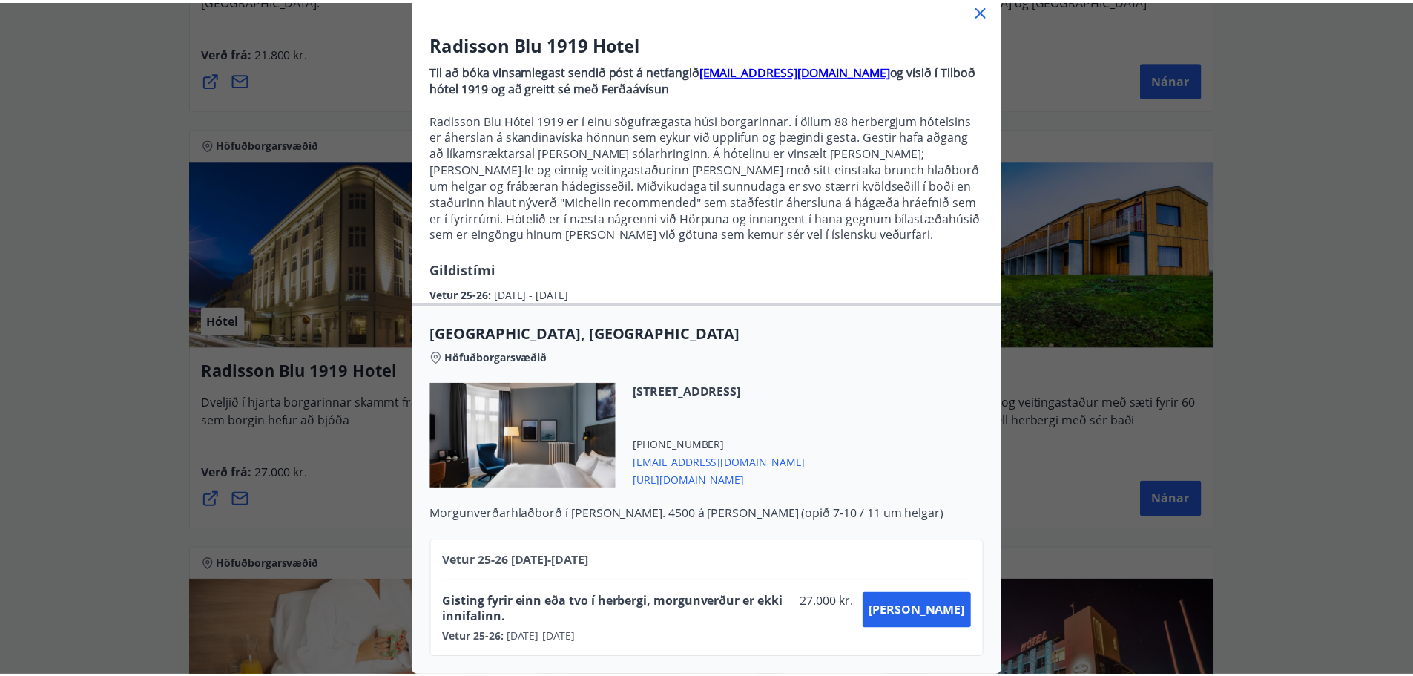
scroll to position [111, 0]
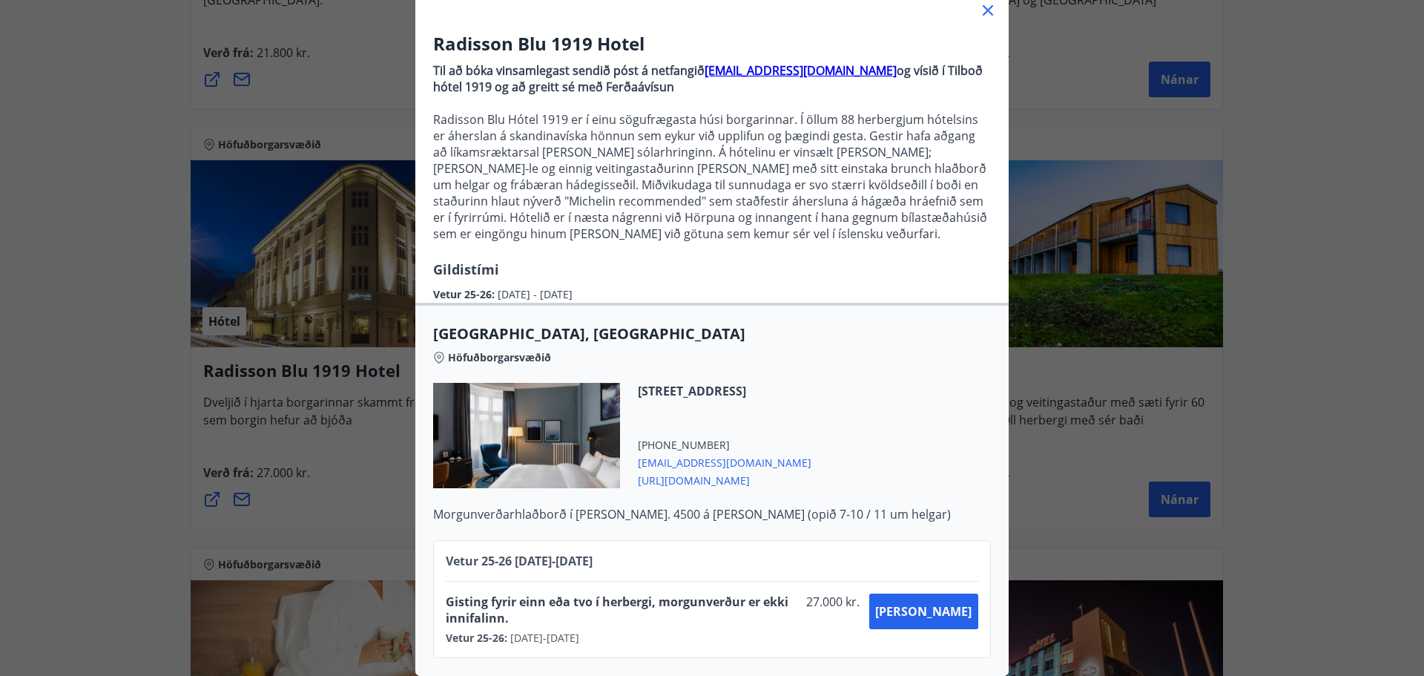
drag, startPoint x: 608, startPoint y: 282, endPoint x: 462, endPoint y: 286, distance: 145.5
click at [462, 286] on div "Vetur 25-26 : [DATE] - [DATE]" at bounding box center [712, 291] width 558 height 24
click at [615, 279] on div "Vetur 25-26 : [DATE] - [DATE]" at bounding box center [712, 291] width 558 height 24
drag, startPoint x: 617, startPoint y: 281, endPoint x: 415, endPoint y: 34, distance: 318.5
click at [415, 34] on div "Radisson Blu 1919 Hotel Til að bóka vinsamlegast sendið póst á netfangið [EMAIL…" at bounding box center [712, 167] width 594 height 272
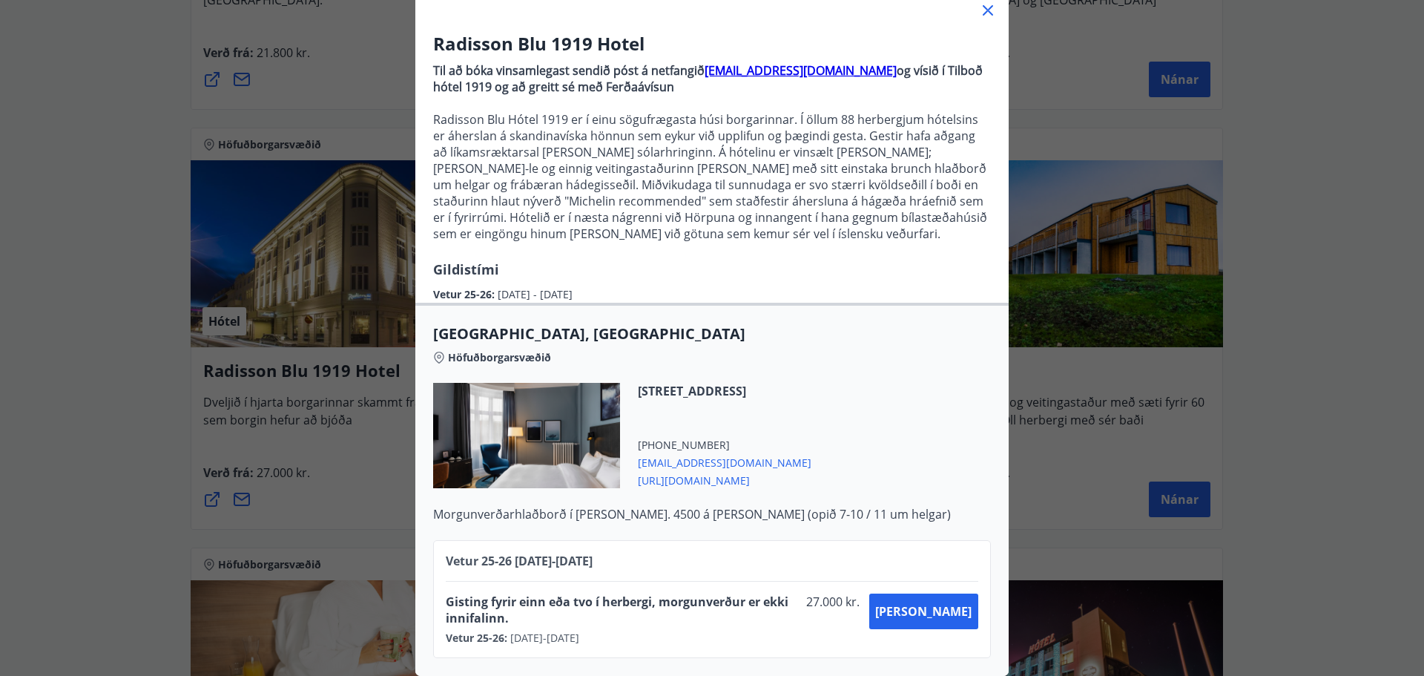
click at [1043, 467] on div "Radisson Blu 1919 Hotel Til að bóka vinsamlegast sendið póst á netfangið [EMAIL…" at bounding box center [712, 239] width 1424 height 676
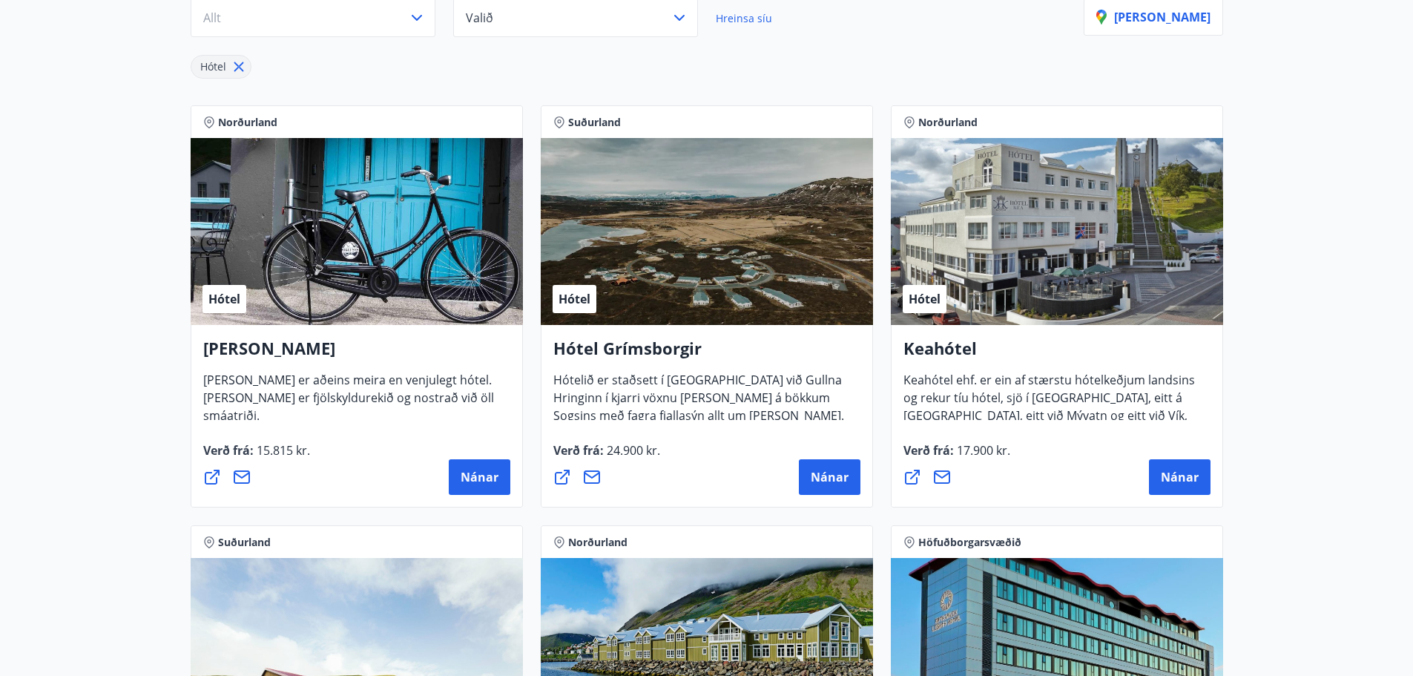
scroll to position [0, 0]
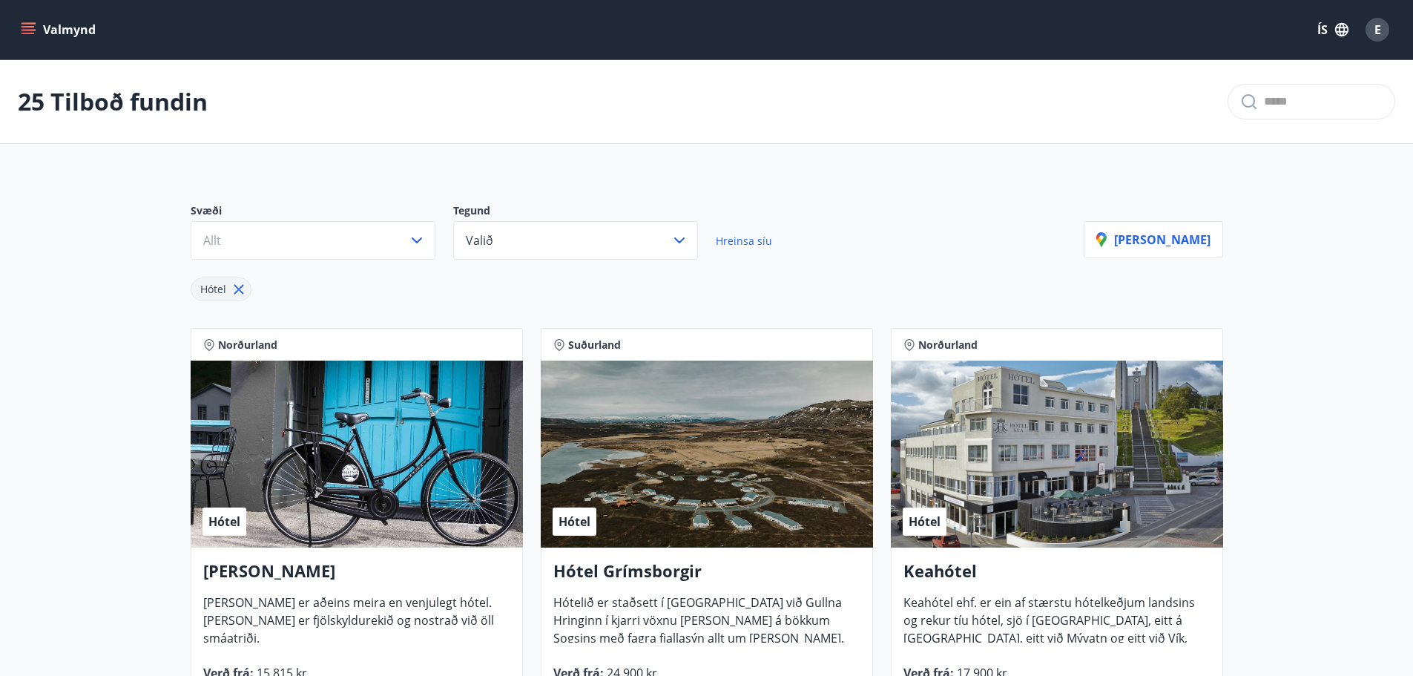
click at [25, 27] on icon "menu" at bounding box center [28, 26] width 13 height 1
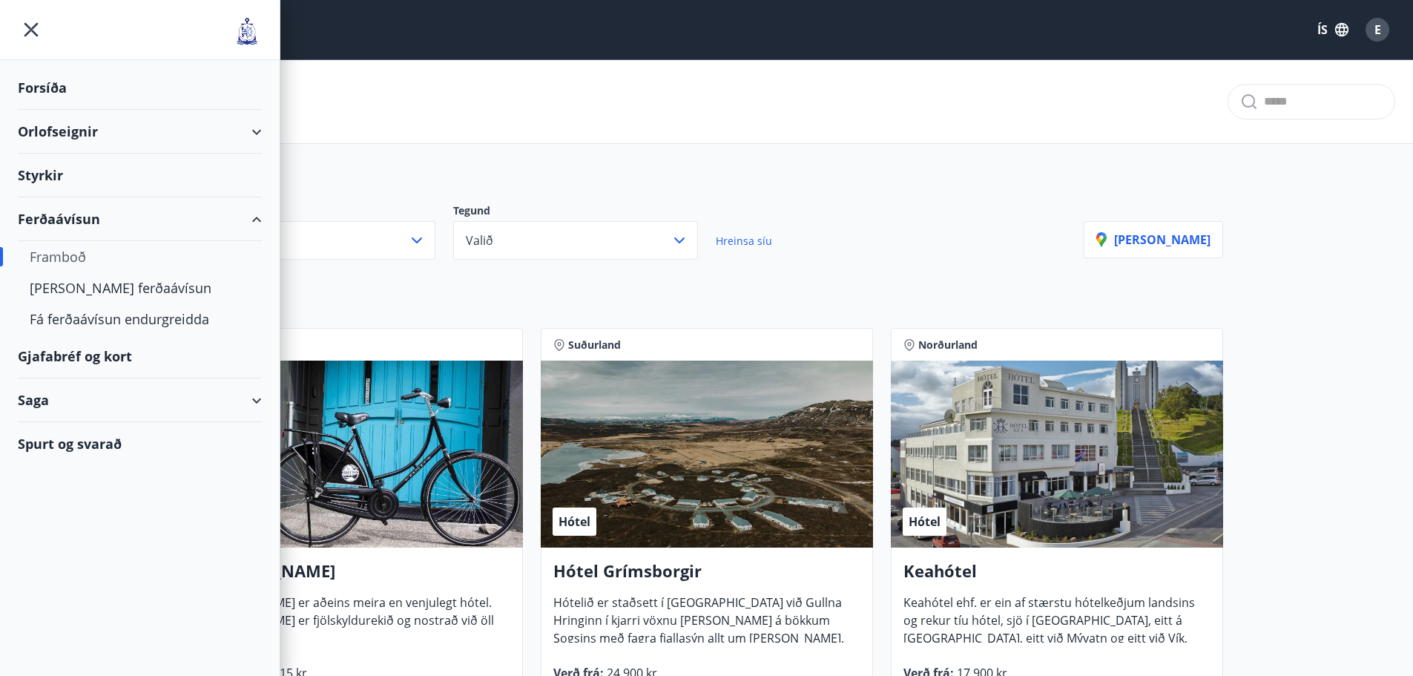
click at [111, 364] on div "Gjafabréf og kort" at bounding box center [140, 357] width 244 height 44
click at [95, 315] on div "Fá ferðaávísun endurgreidda" at bounding box center [140, 318] width 220 height 31
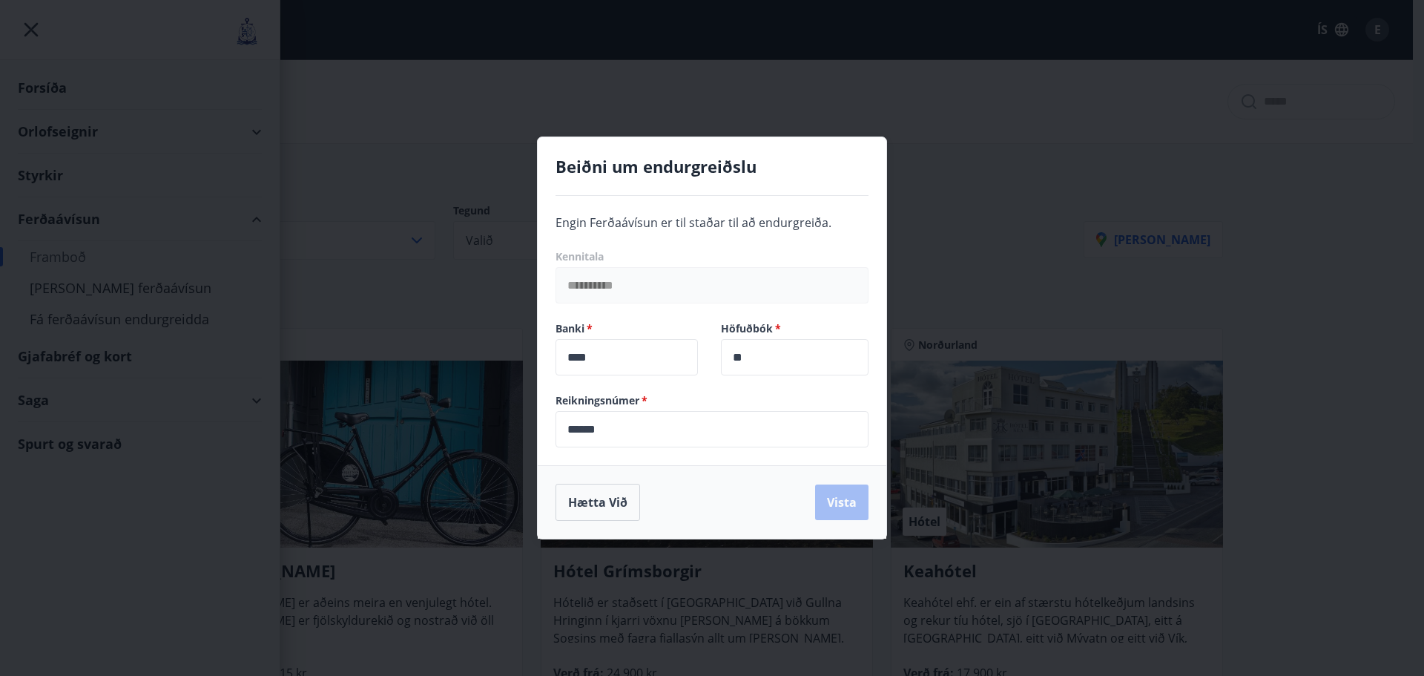
click at [93, 291] on div "**********" at bounding box center [712, 338] width 1424 height 676
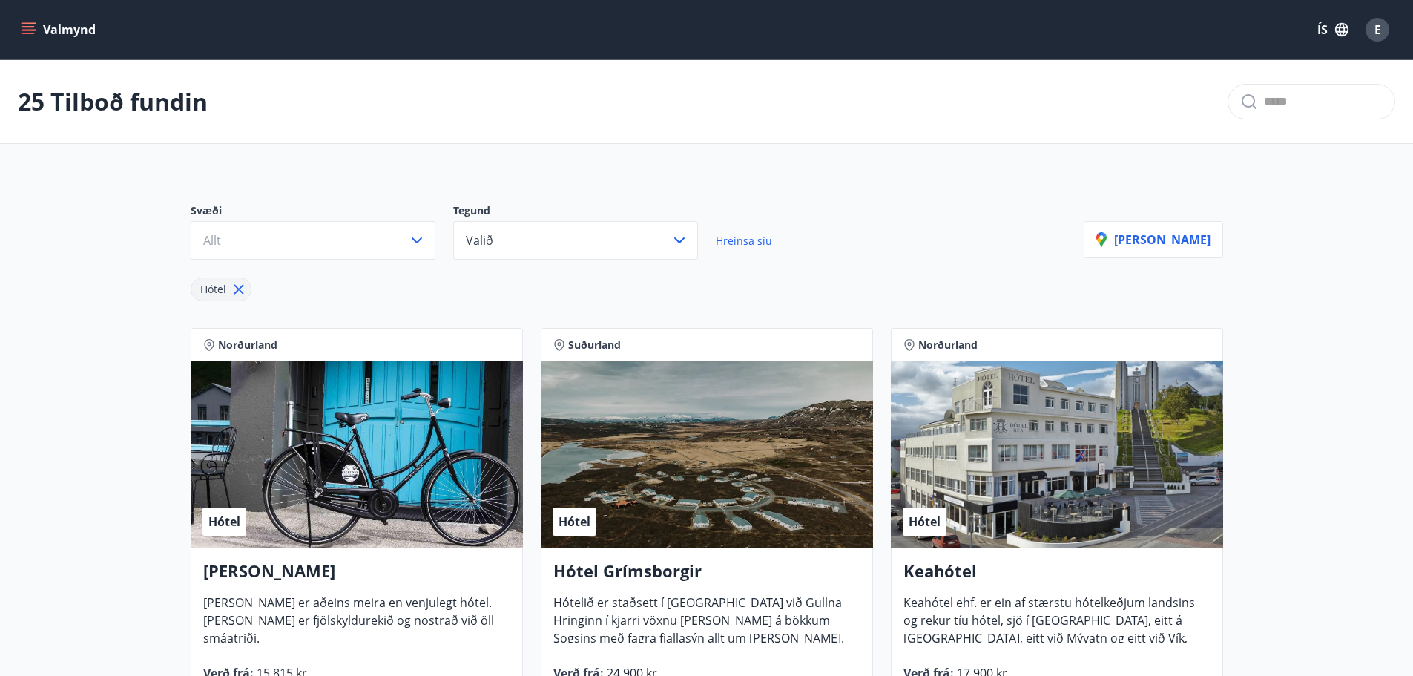
click at [27, 25] on icon "menu" at bounding box center [28, 29] width 15 height 15
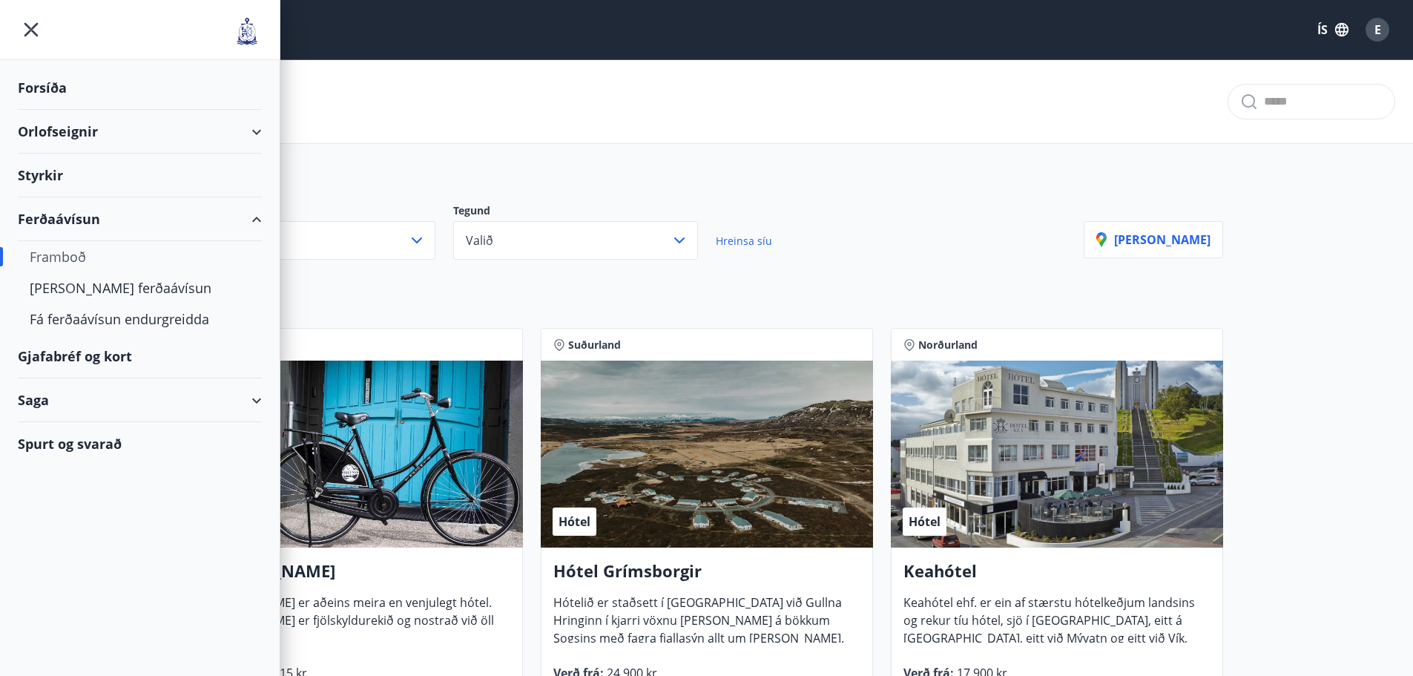
click at [53, 223] on div "Ferðaávísun" at bounding box center [140, 219] width 244 height 44
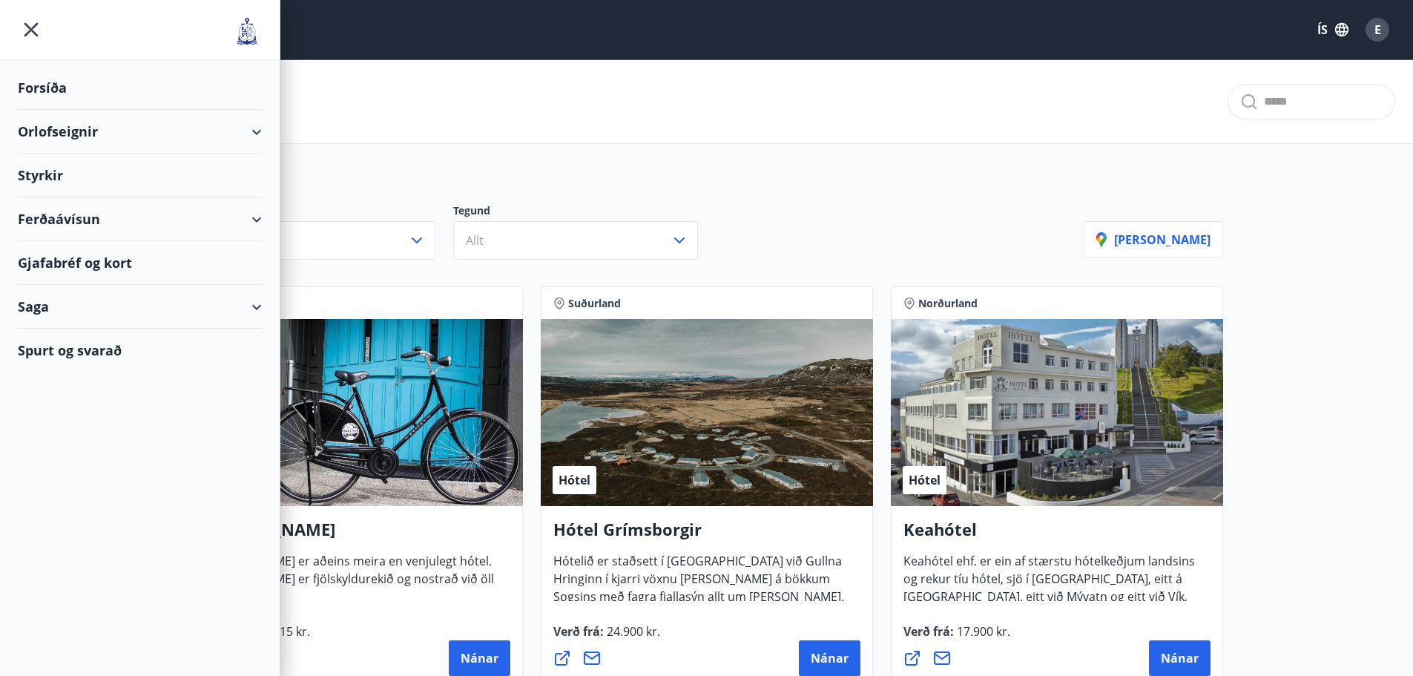
click at [53, 223] on div "Ferðaávísun" at bounding box center [140, 219] width 244 height 44
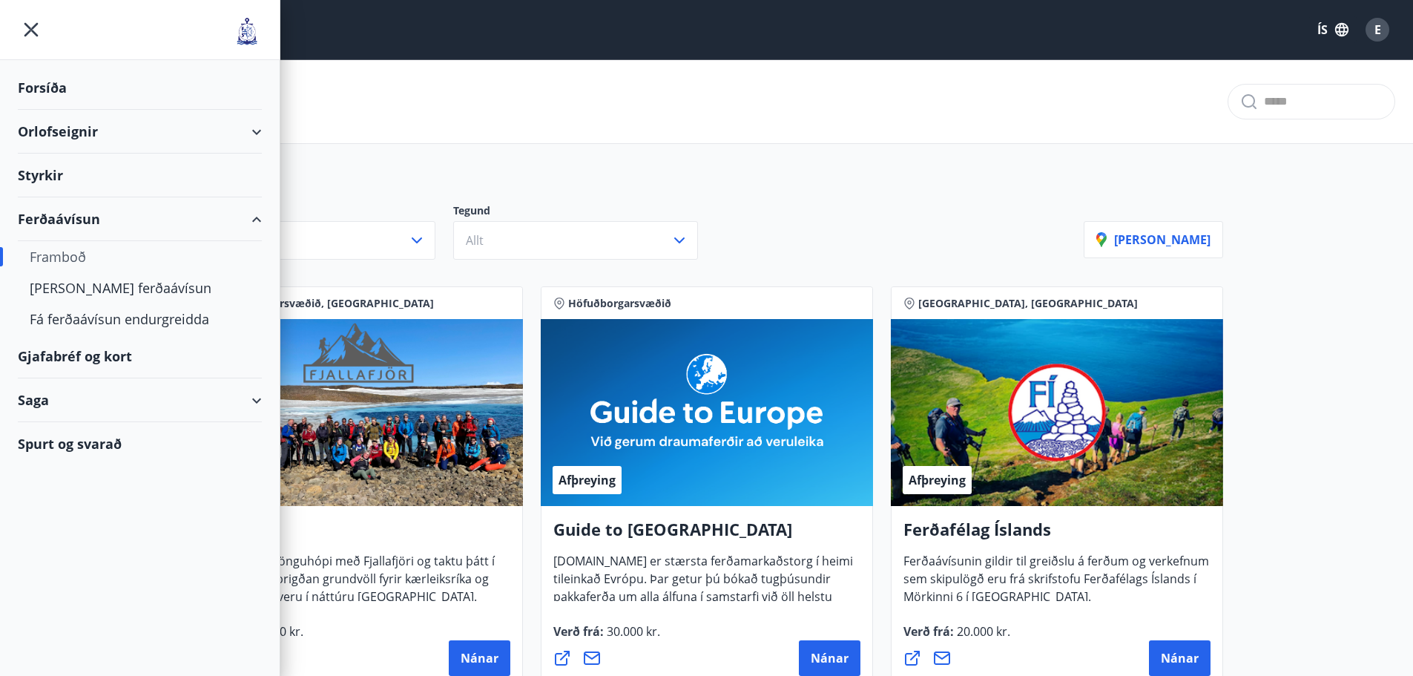
click at [59, 258] on div "Framboð" at bounding box center [140, 256] width 220 height 31
click at [70, 287] on div "[PERSON_NAME] ferðaávísun" at bounding box center [140, 287] width 220 height 31
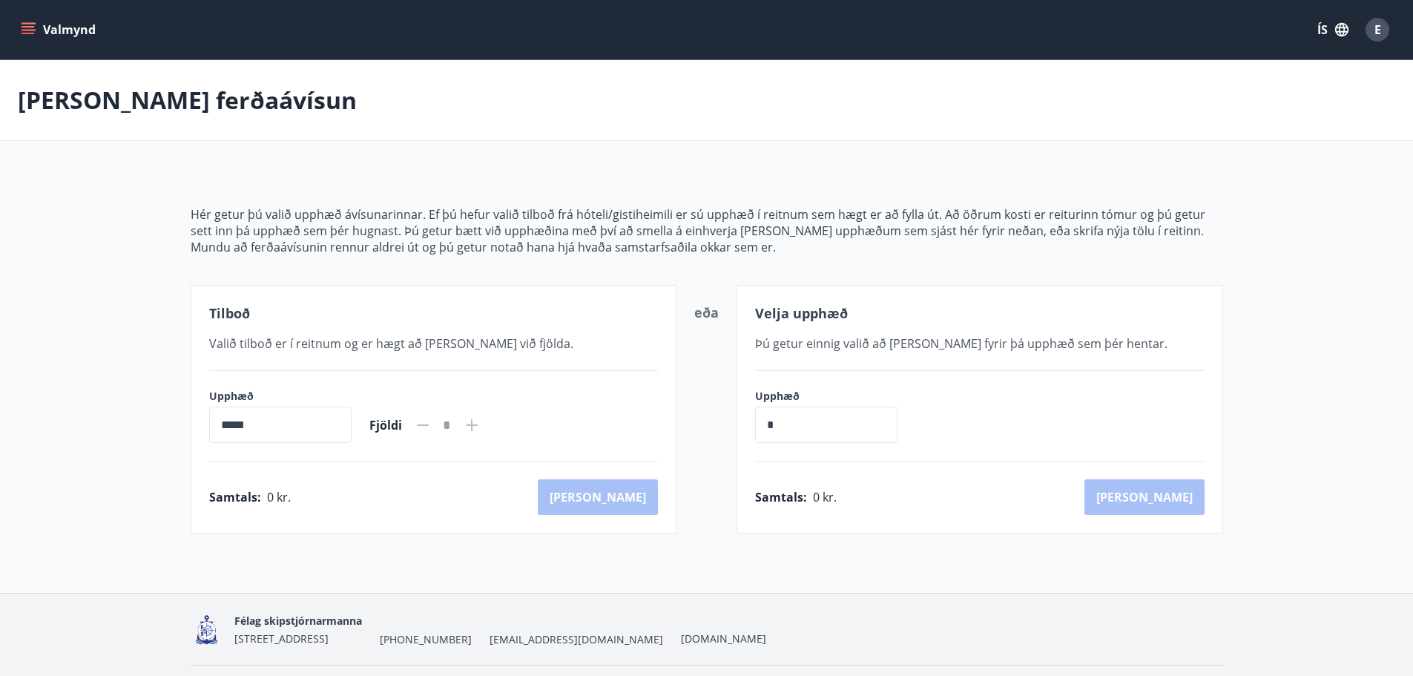
click at [33, 28] on icon "menu" at bounding box center [28, 29] width 15 height 15
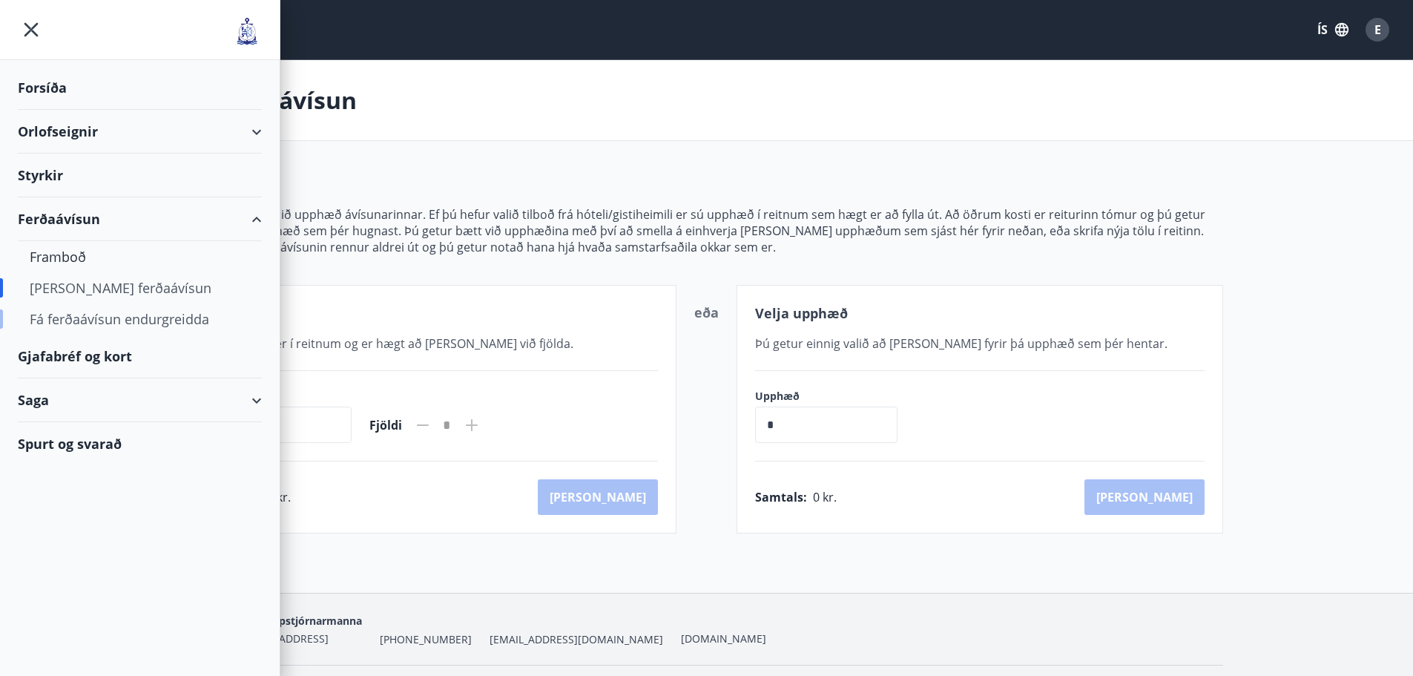
click at [53, 315] on div "Fá ferðaávísun endurgreidda" at bounding box center [140, 318] width 220 height 31
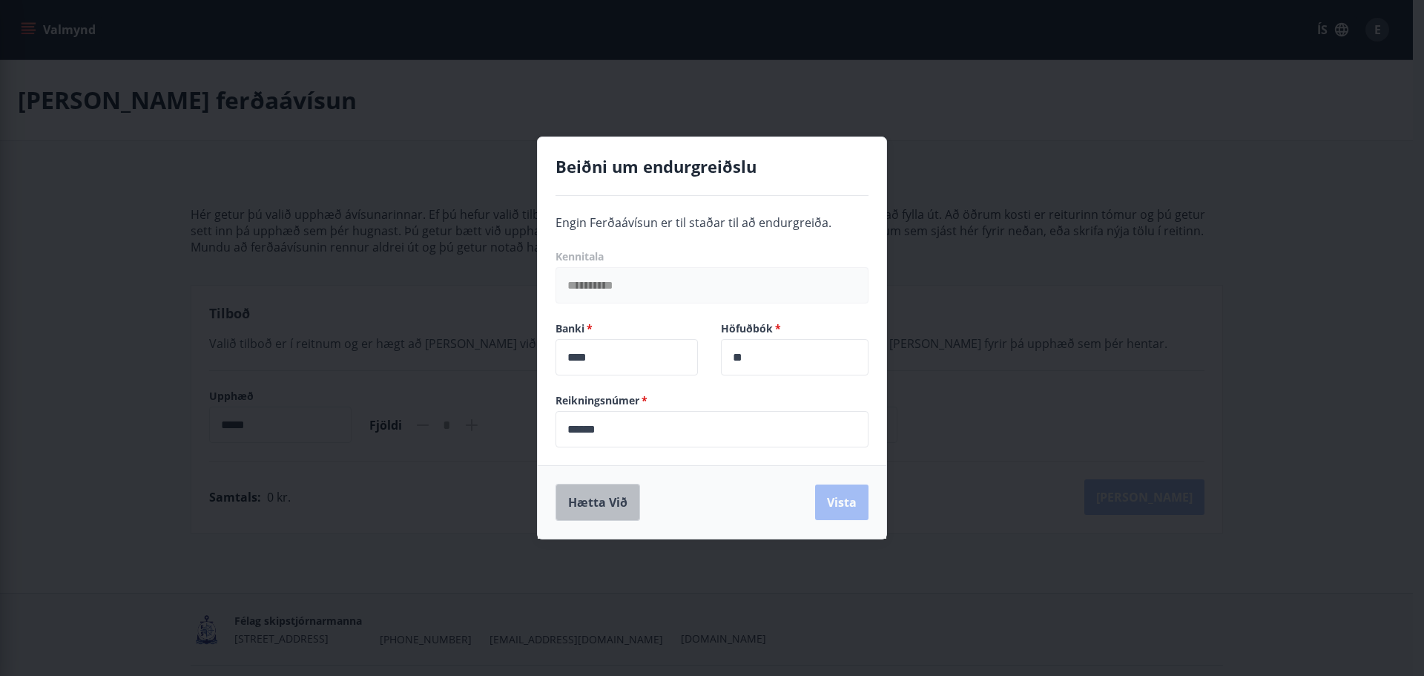
click at [609, 505] on button "Hætta við" at bounding box center [598, 502] width 85 height 37
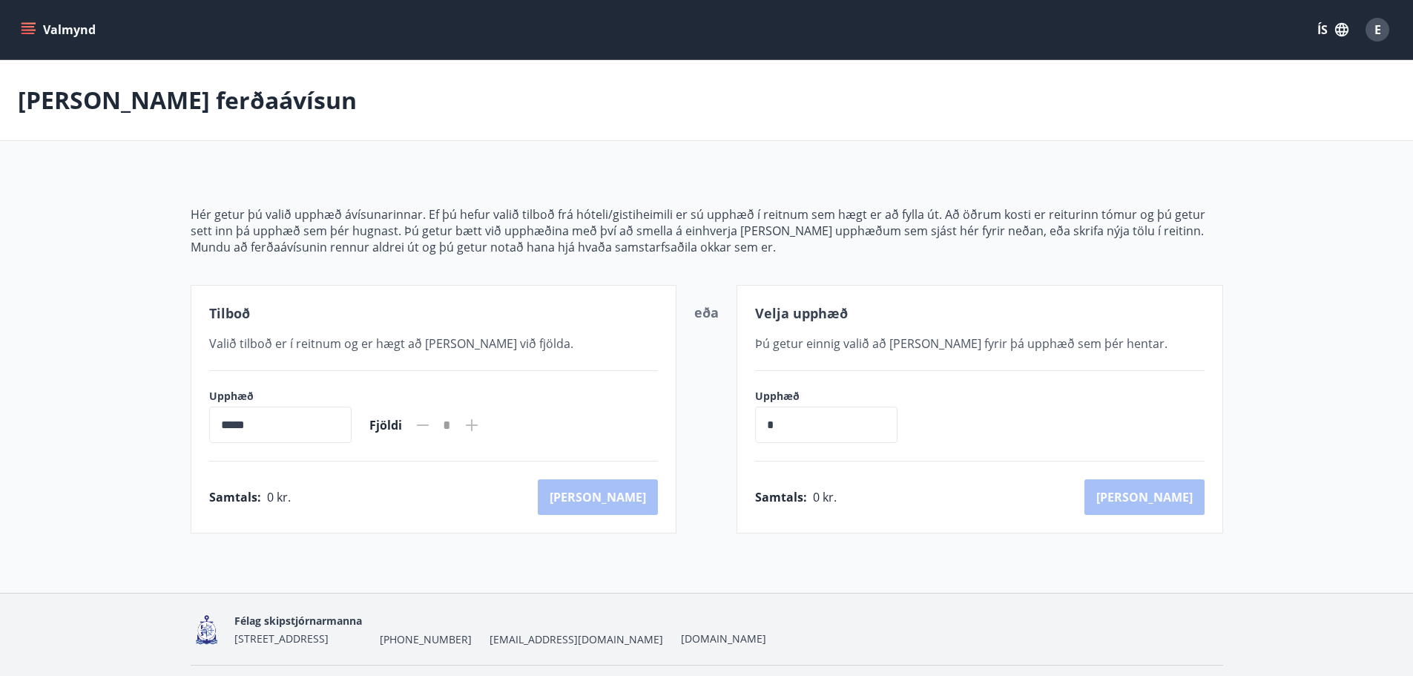
click at [39, 34] on button "Valmynd" at bounding box center [60, 29] width 84 height 27
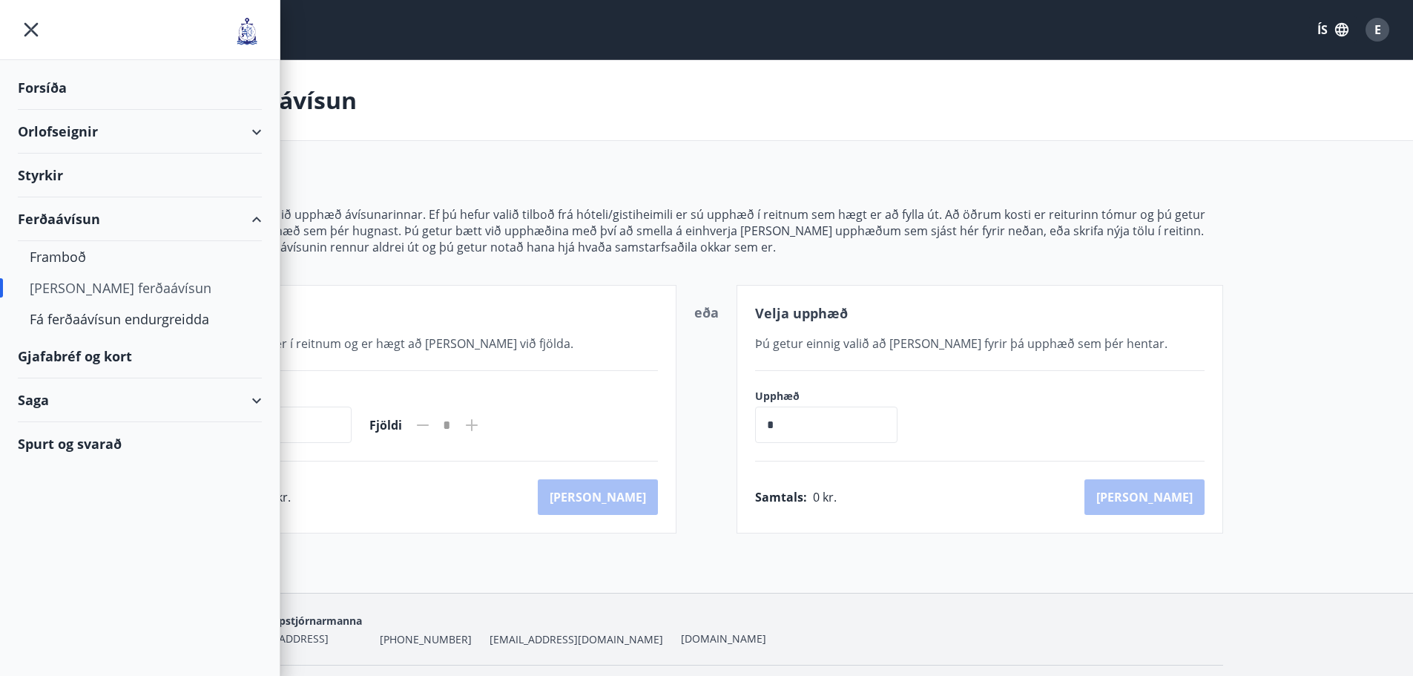
click at [45, 223] on div "Ferðaávísun" at bounding box center [140, 219] width 244 height 44
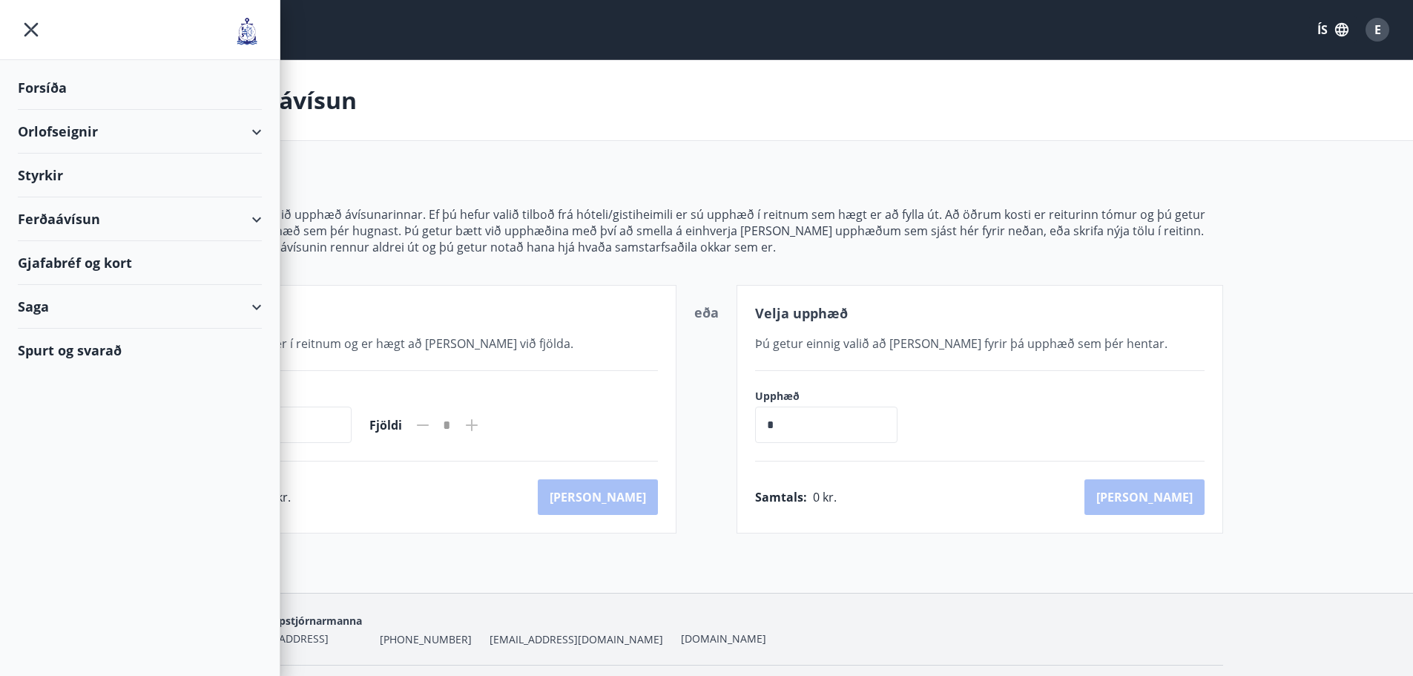
click at [45, 223] on div "Ferðaávísun" at bounding box center [140, 219] width 244 height 44
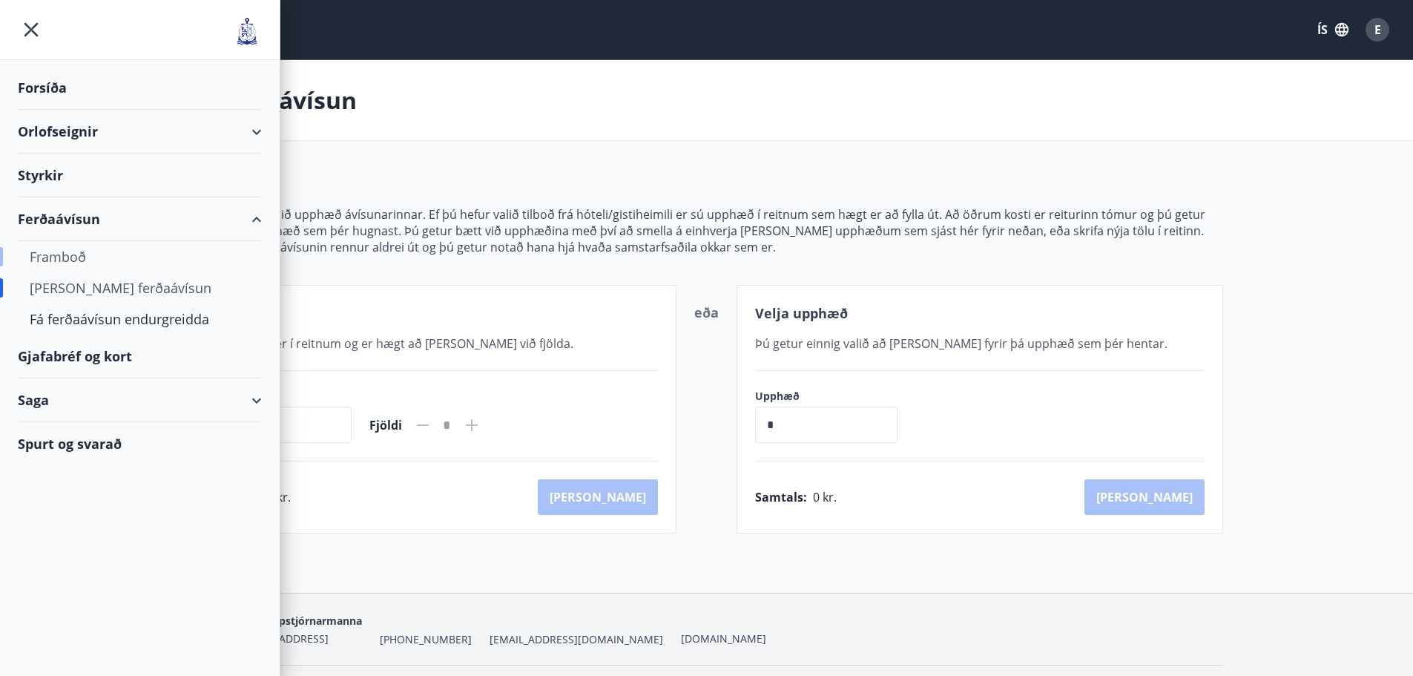
click at [50, 255] on div "Framboð" at bounding box center [140, 256] width 220 height 31
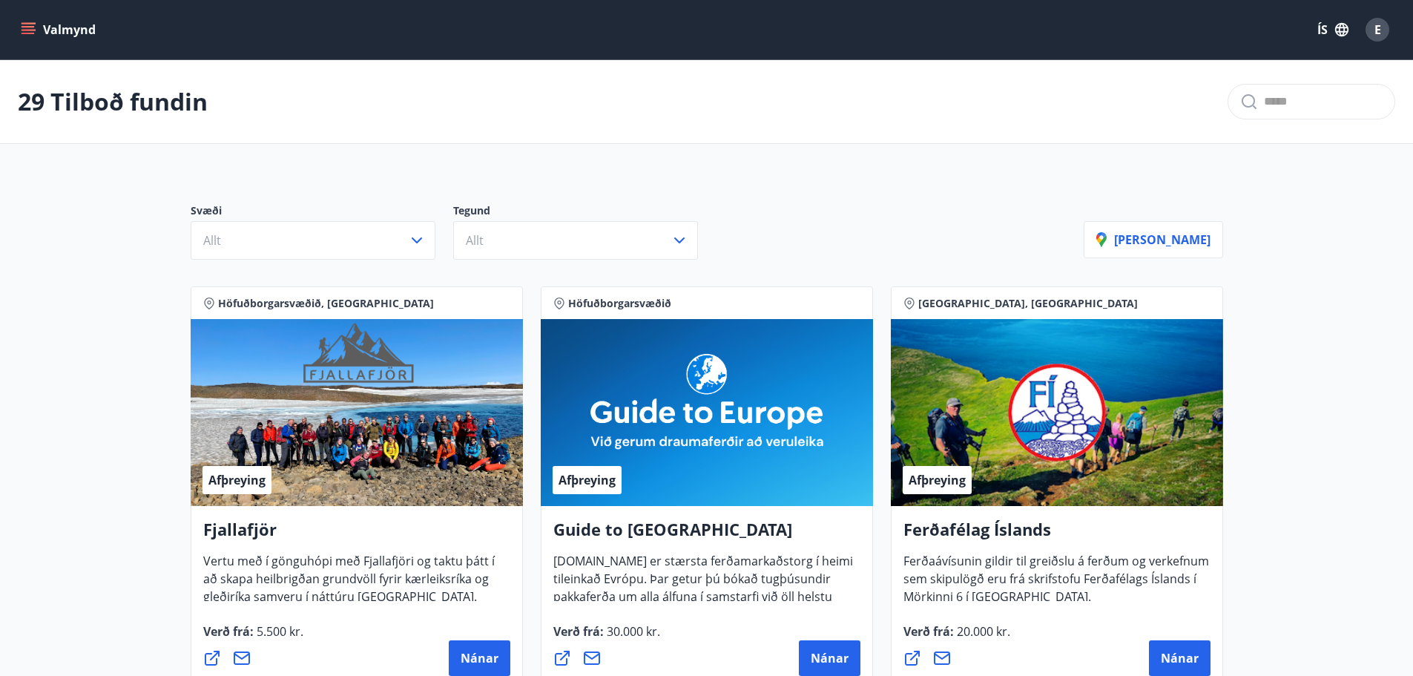
click at [25, 30] on icon "menu" at bounding box center [30, 29] width 16 height 1
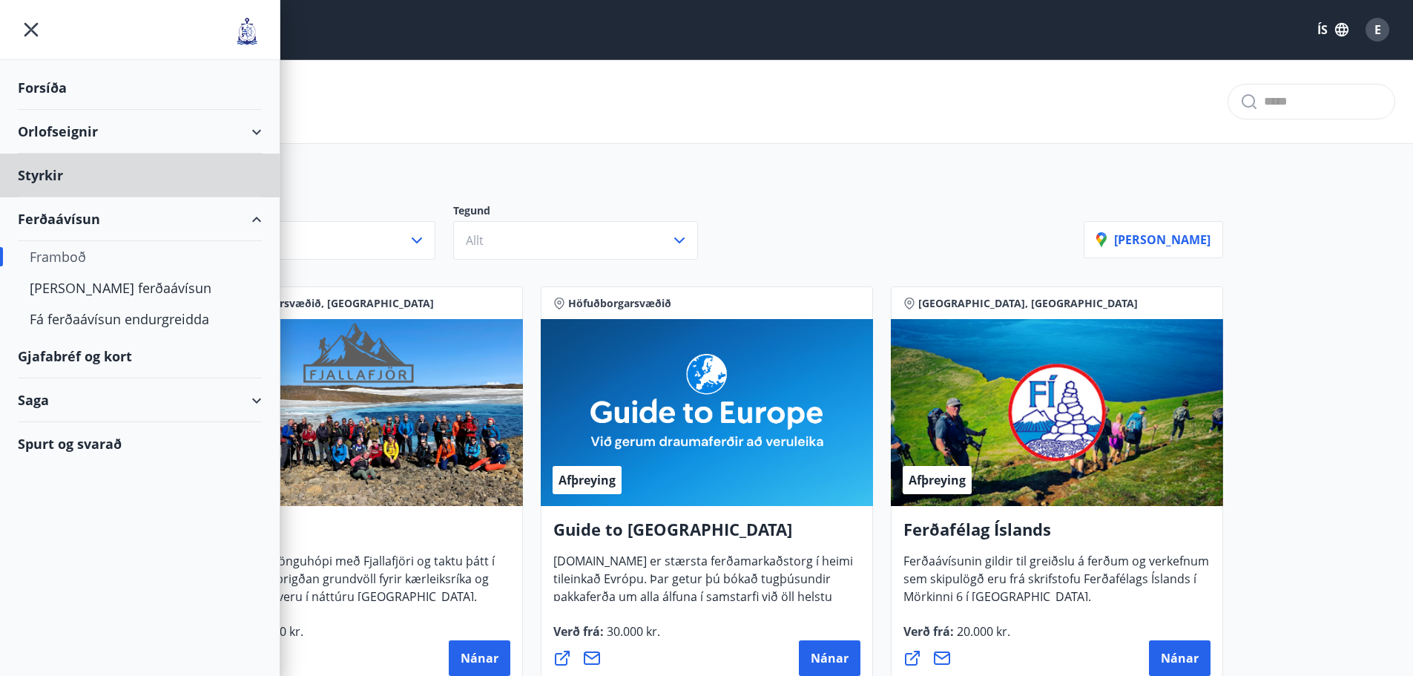
click at [33, 93] on div "Forsíða" at bounding box center [140, 88] width 244 height 44
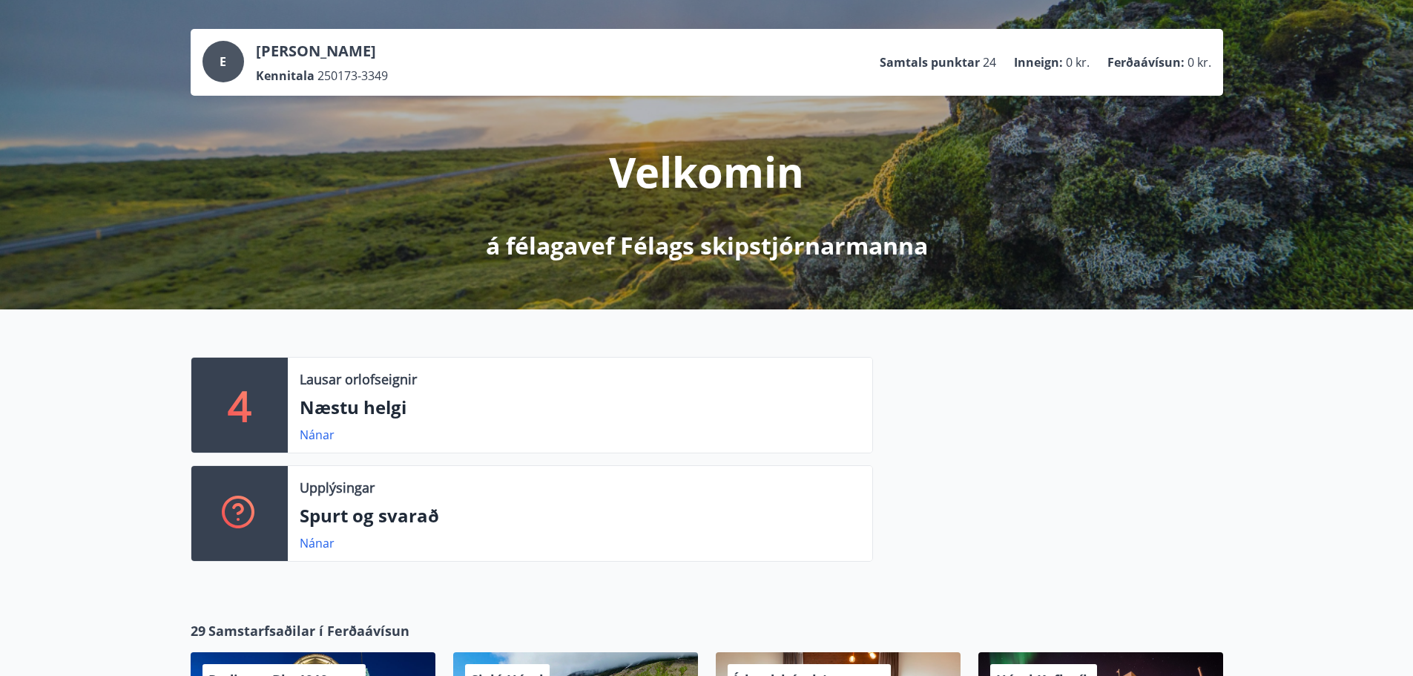
scroll to position [223, 0]
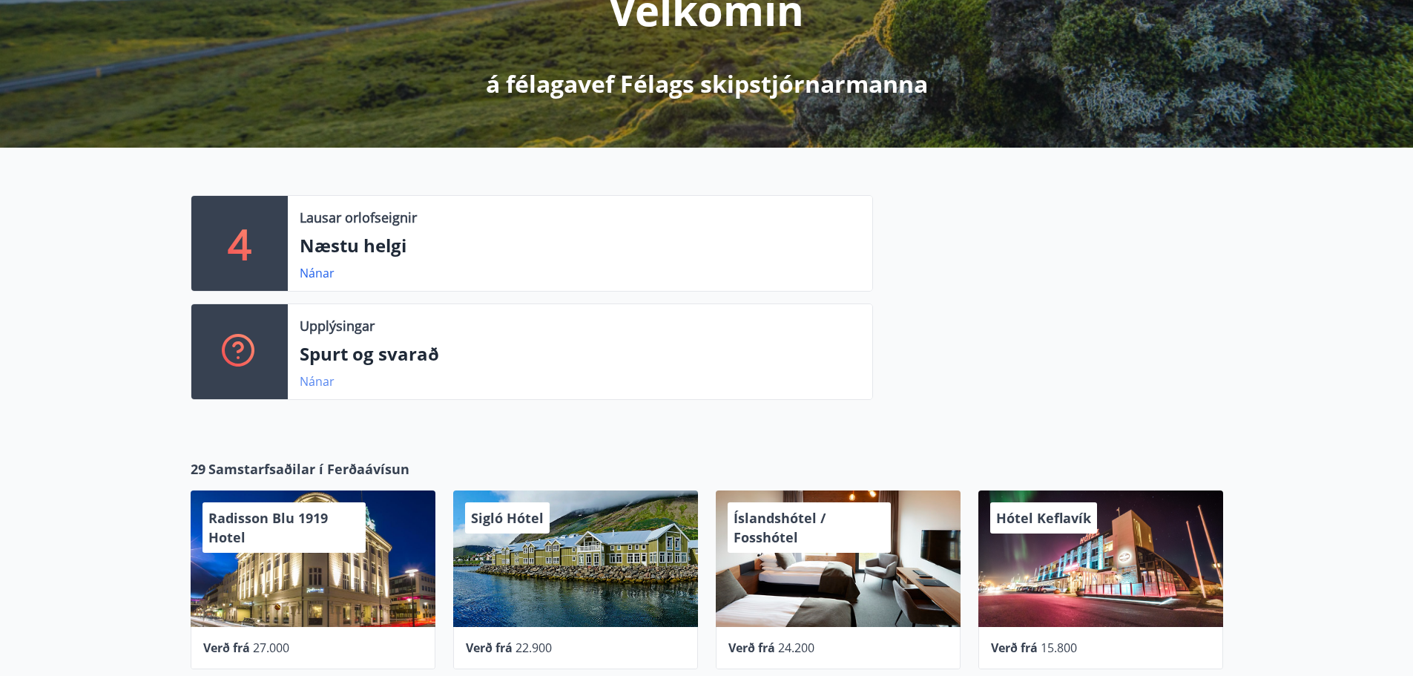
click at [318, 384] on link "Nánar" at bounding box center [317, 381] width 35 height 16
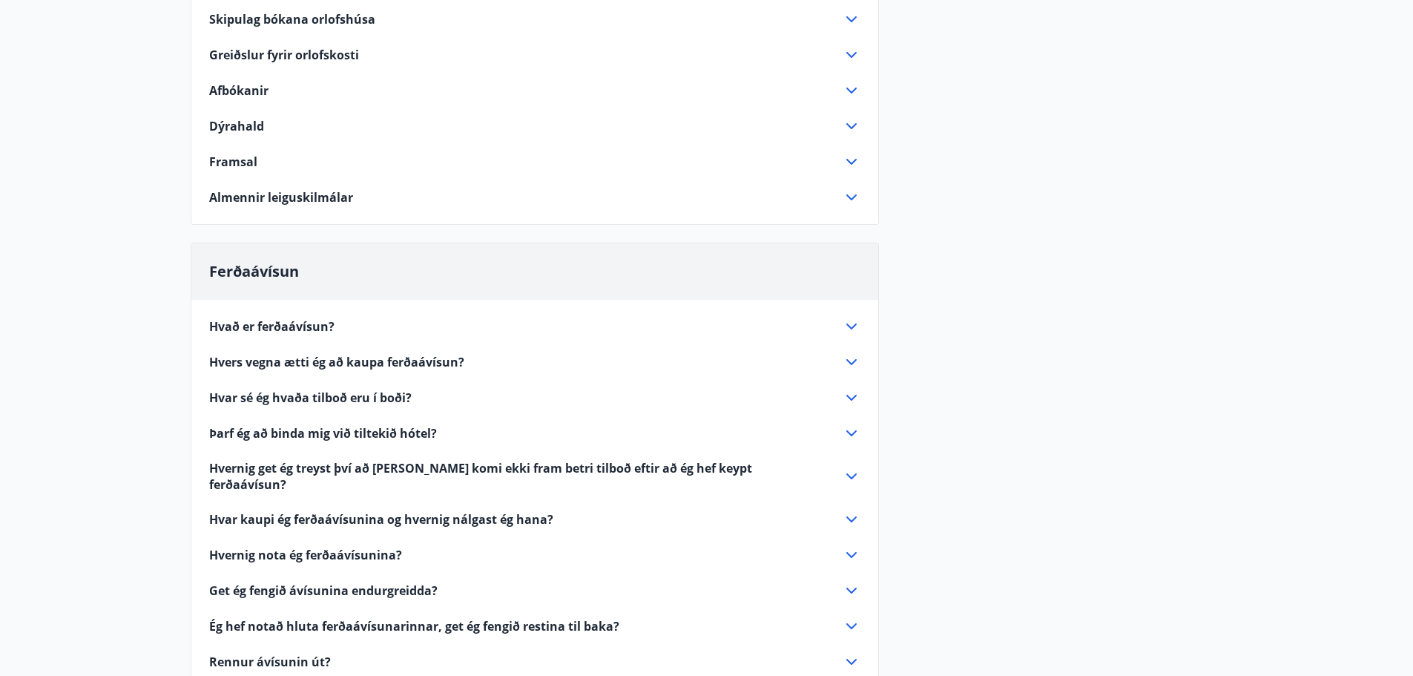
scroll to position [297, 0]
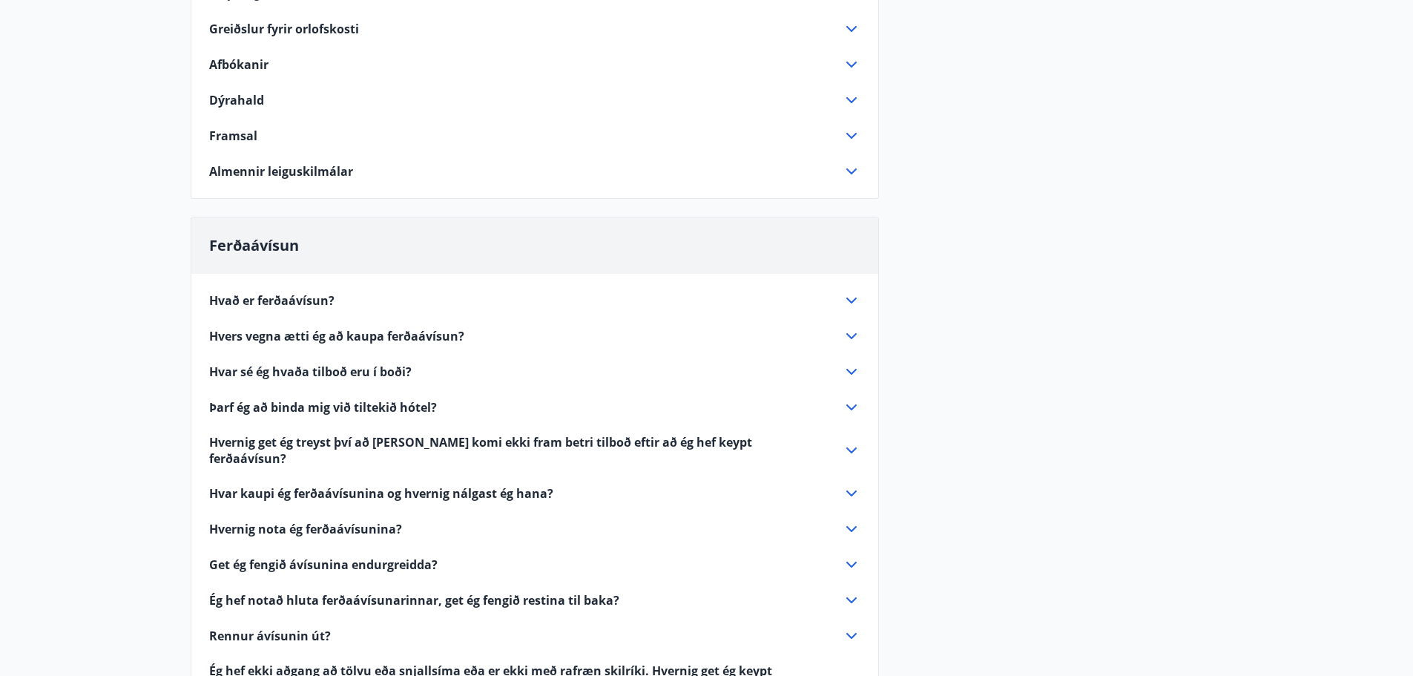
click at [358, 331] on span "Hvers vegna ætti ég að kaupa ferðaávísun?" at bounding box center [336, 336] width 255 height 16
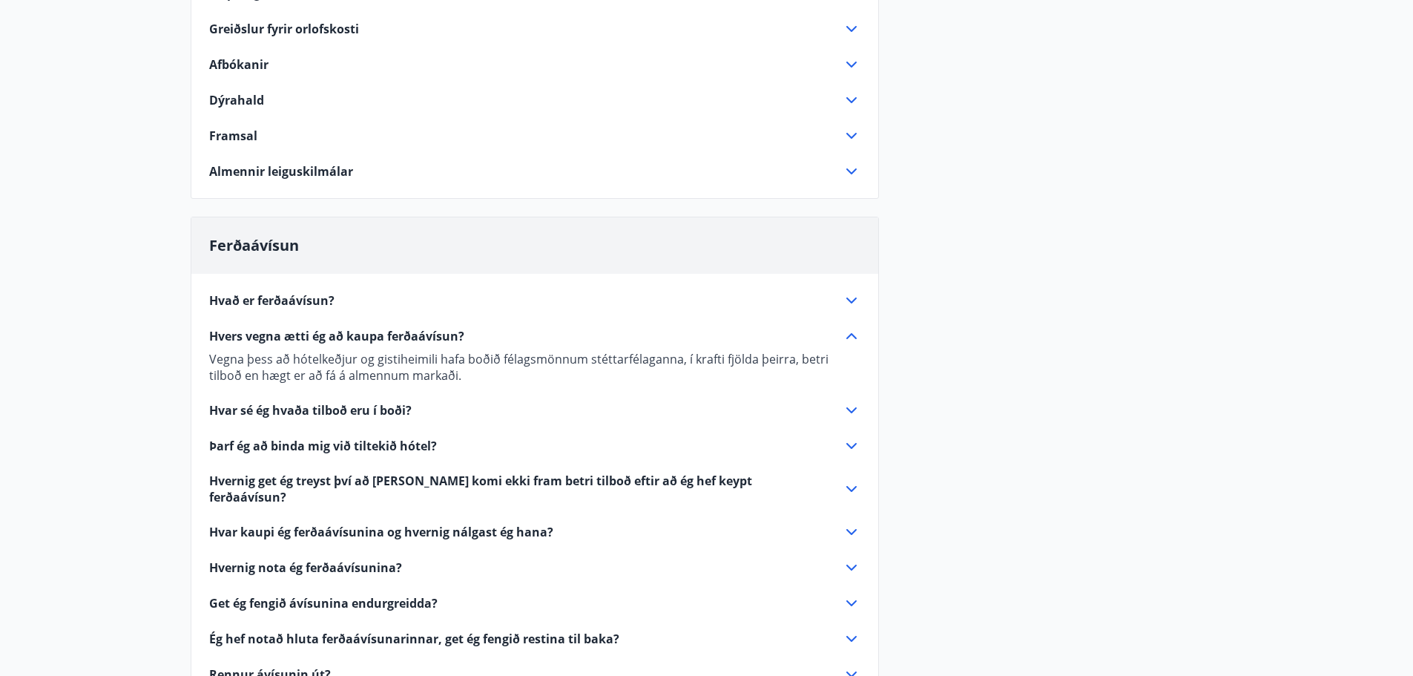
click at [364, 448] on span "Þarf ég að binda mig við tiltekið hótel?" at bounding box center [323, 446] width 228 height 16
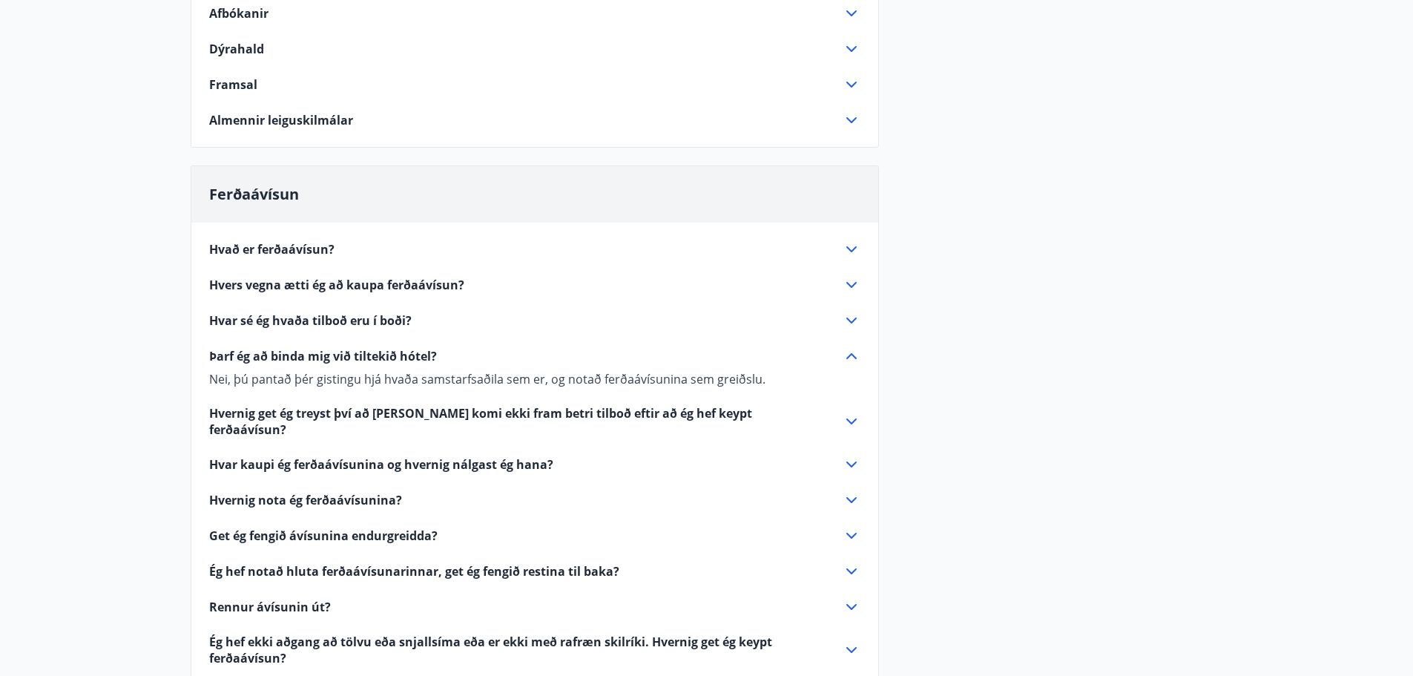
scroll to position [371, 0]
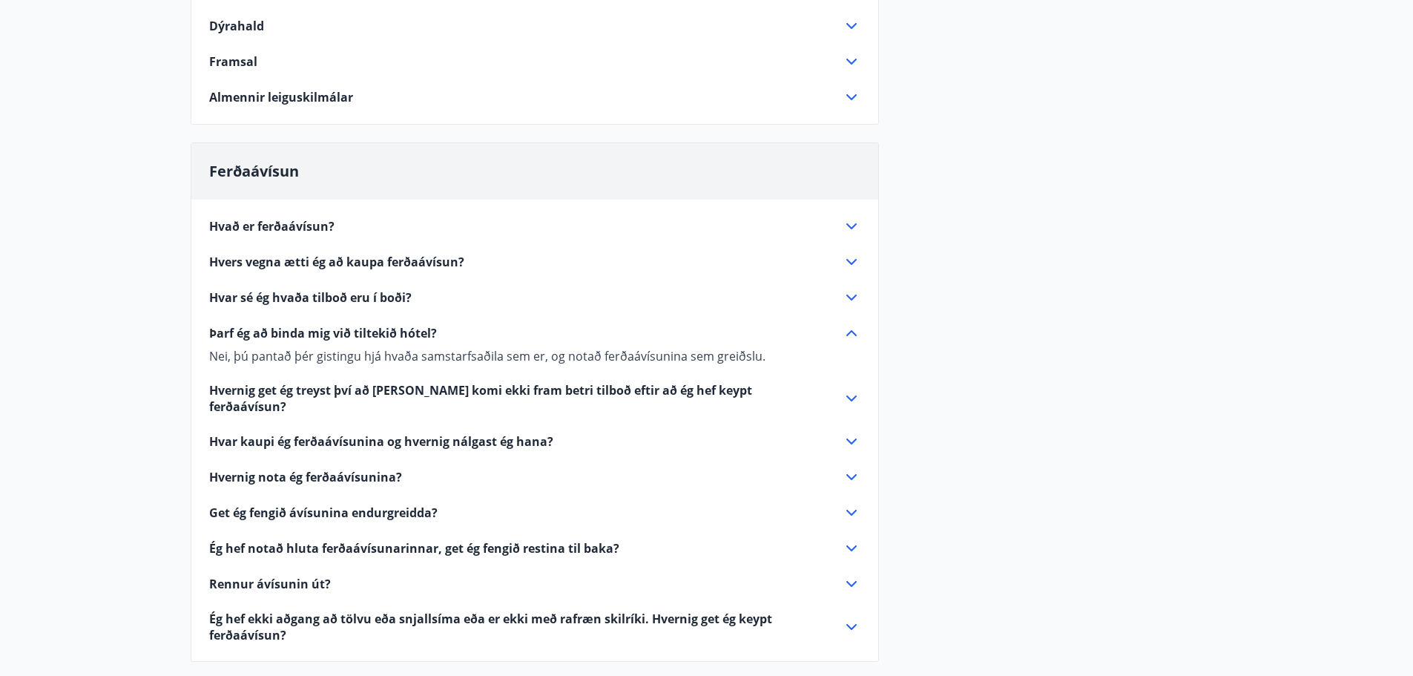
click at [398, 433] on span "Hvar kaupi ég ferðaávísunina og hvernig nálgast ég hana?" at bounding box center [381, 441] width 344 height 16
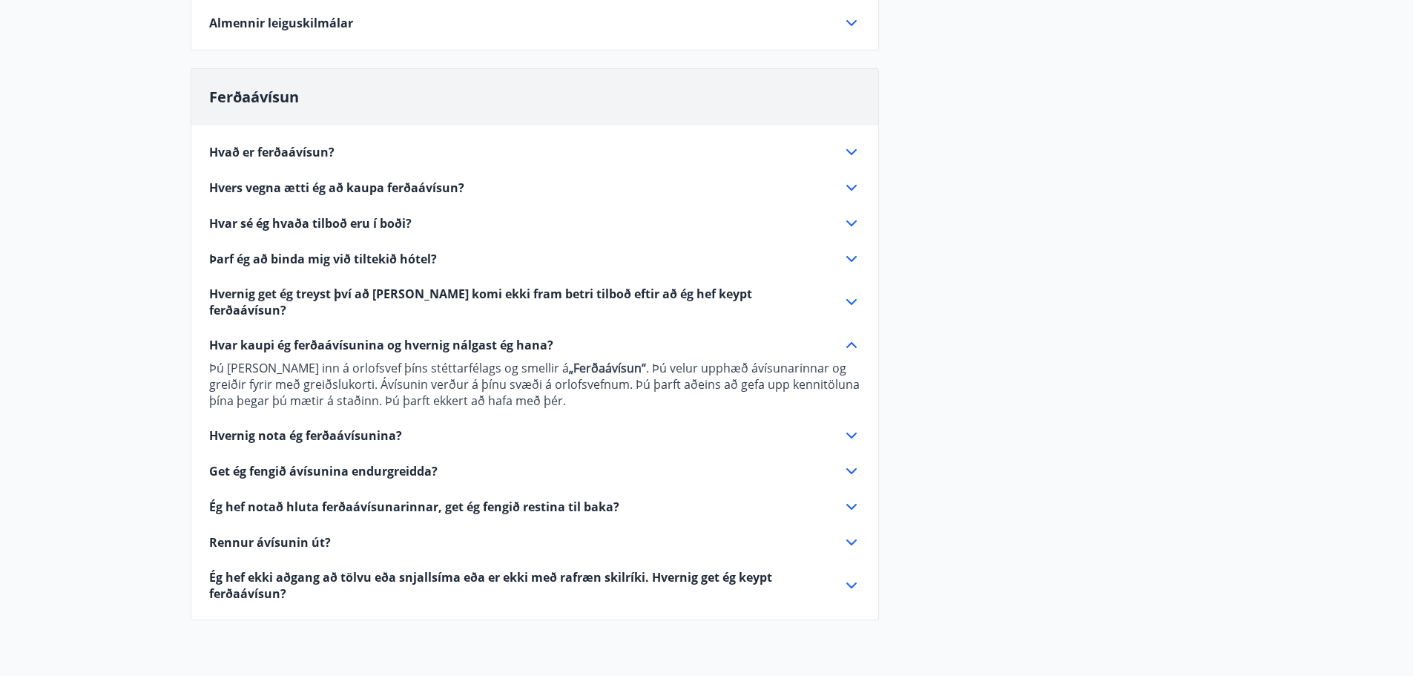
scroll to position [519, 0]
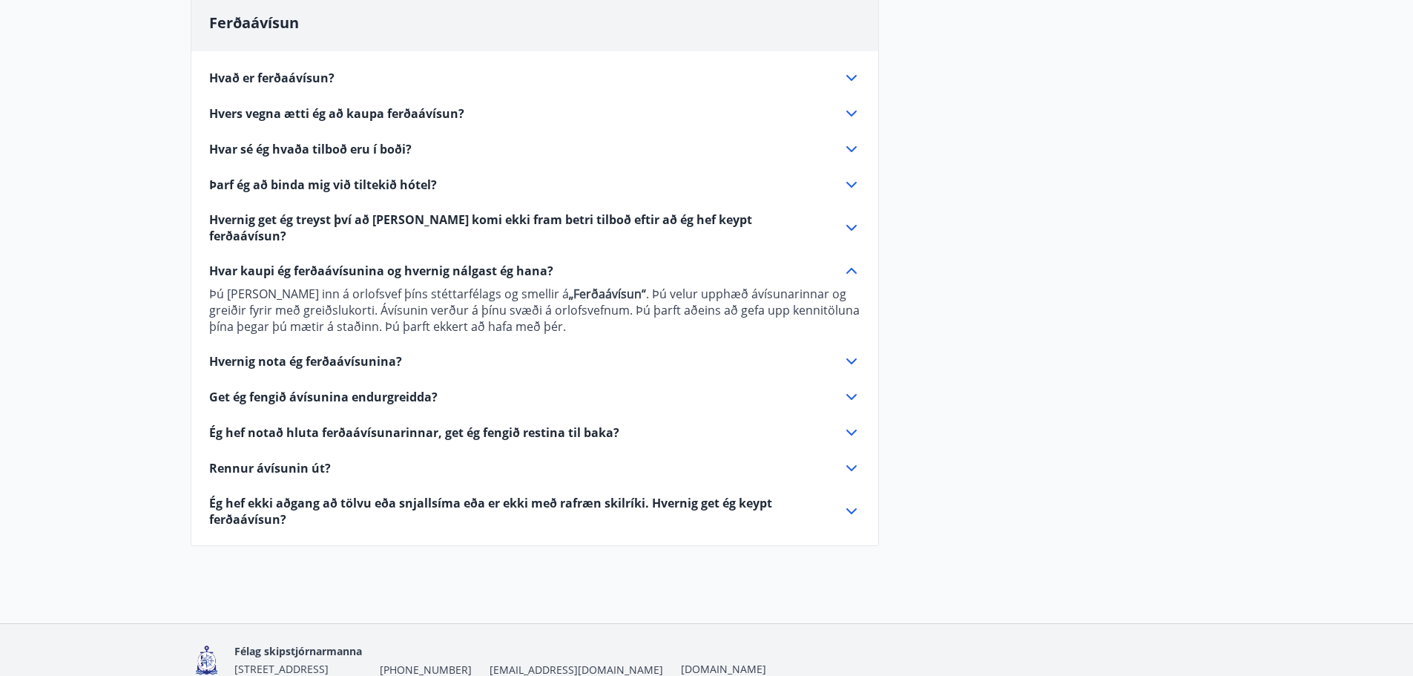
click at [381, 353] on span "Hvernig nota ég ferðaávísunina?" at bounding box center [305, 361] width 193 height 16
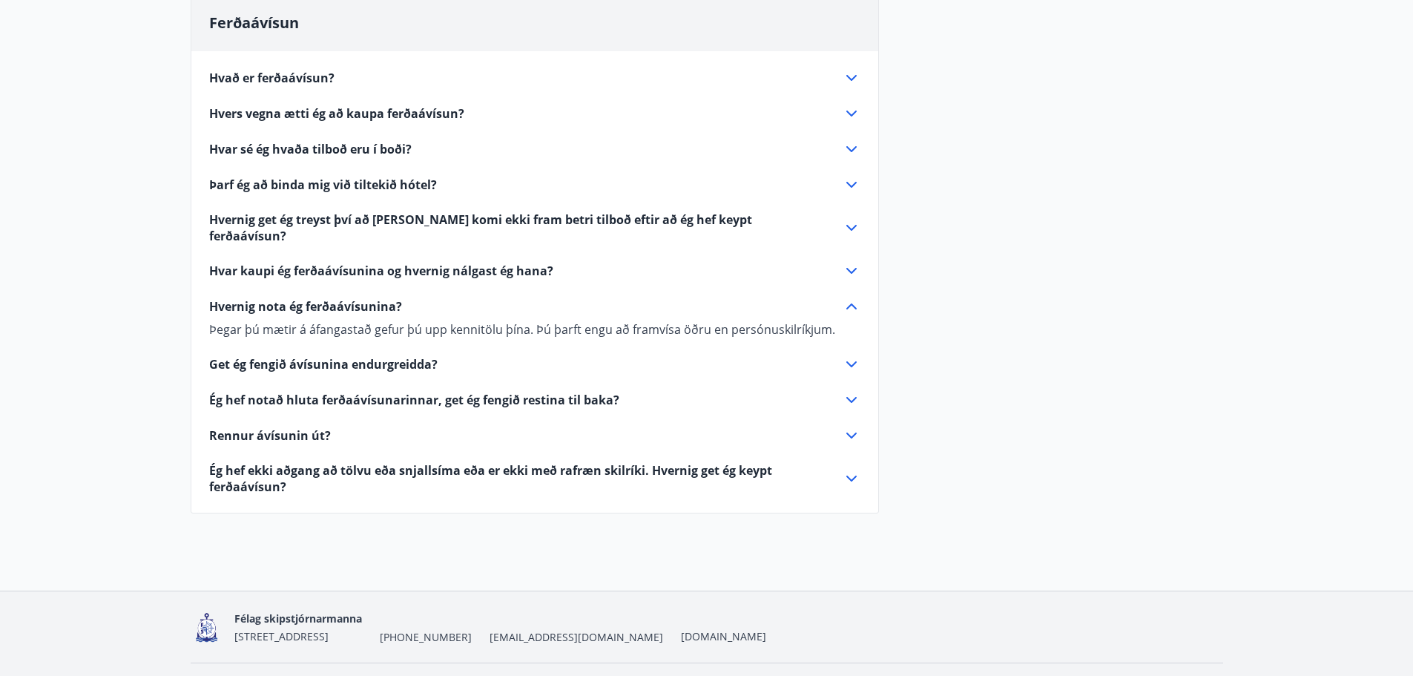
drag, startPoint x: 381, startPoint y: 347, endPoint x: 527, endPoint y: 361, distance: 146.8
click at [527, 361] on div "Hvað er ferðaávísun? Ferðaávísun er inneign, sem þú getur notað til að greiða f…" at bounding box center [534, 273] width 687 height 444
click at [599, 462] on span "Ég hef ekki aðgang að tölvu eða snjallsíma eða er ekki með rafræn skilríki. Hve…" at bounding box center [517, 478] width 616 height 33
